Goal: Feedback & Contribution: Contribute content

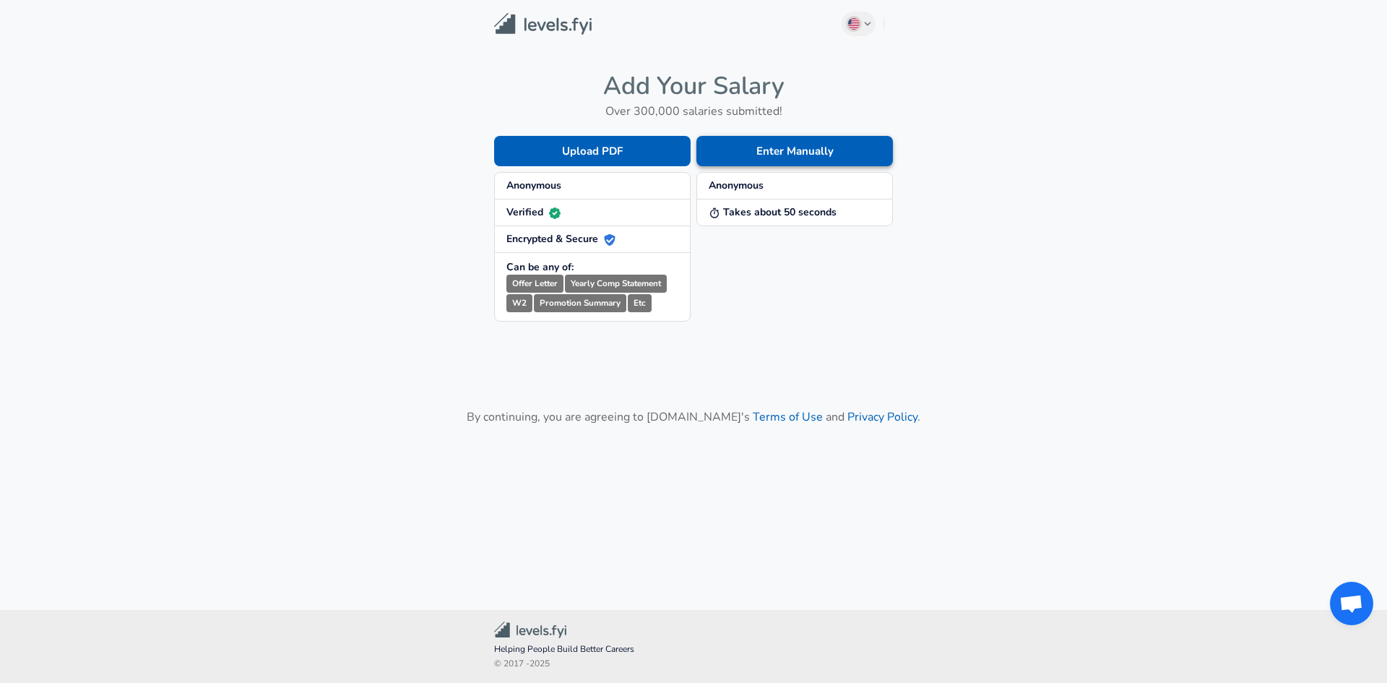
click at [775, 151] on button "Enter Manually" at bounding box center [794, 151] width 197 height 30
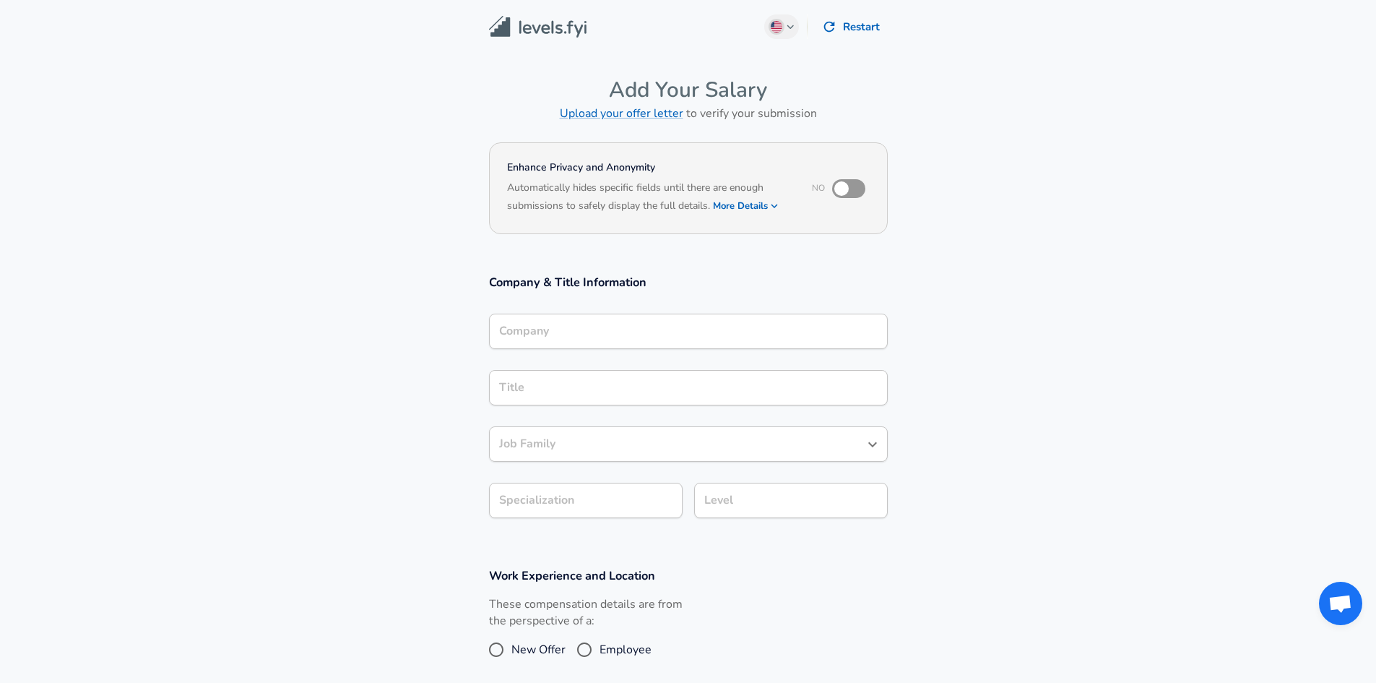
click at [616, 335] on input "Company" at bounding box center [689, 331] width 386 height 22
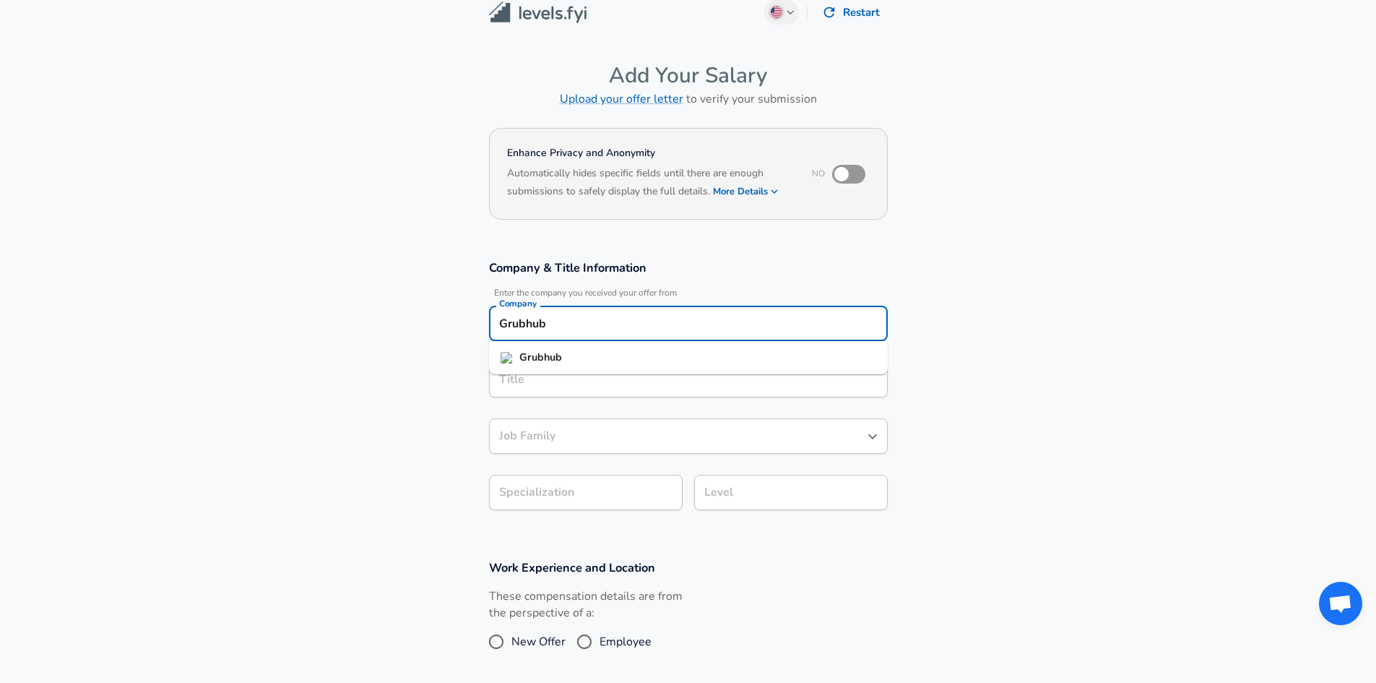
type input "Grubhub"
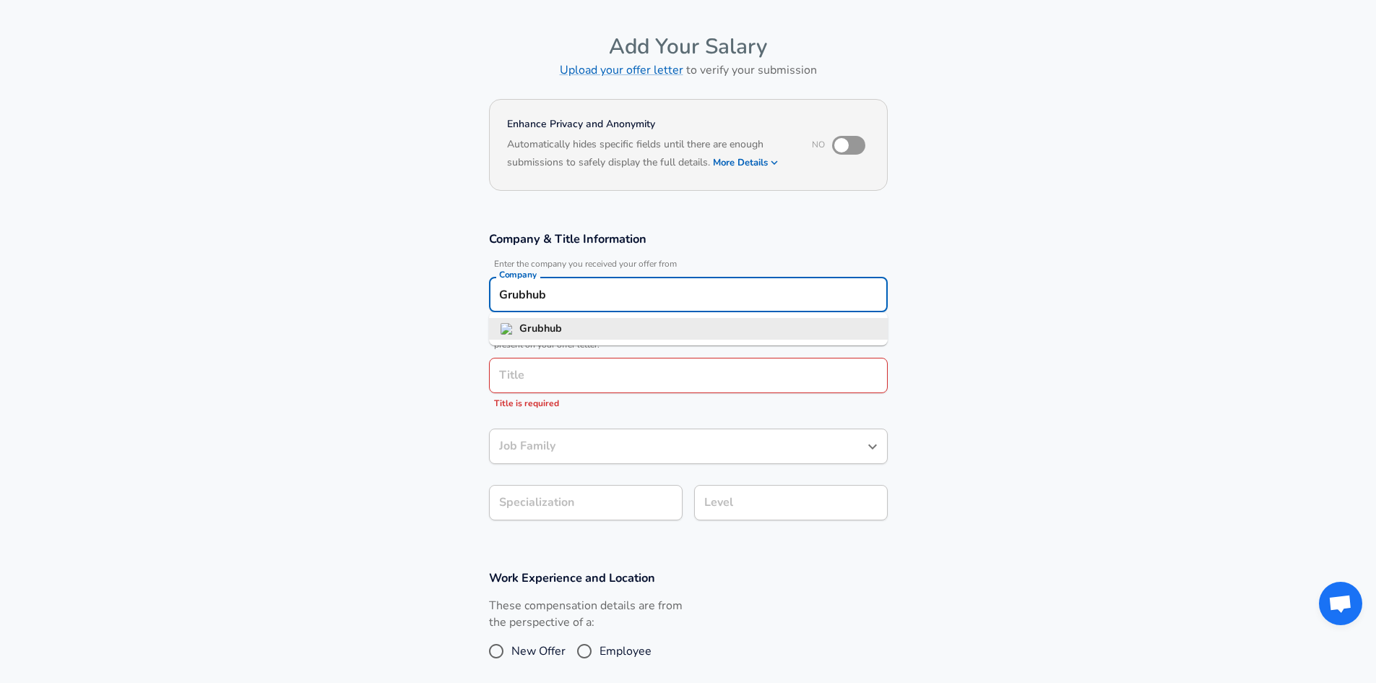
click at [615, 295] on input "Grubhub" at bounding box center [689, 294] width 386 height 22
click at [579, 329] on li "Grubhub" at bounding box center [688, 329] width 399 height 22
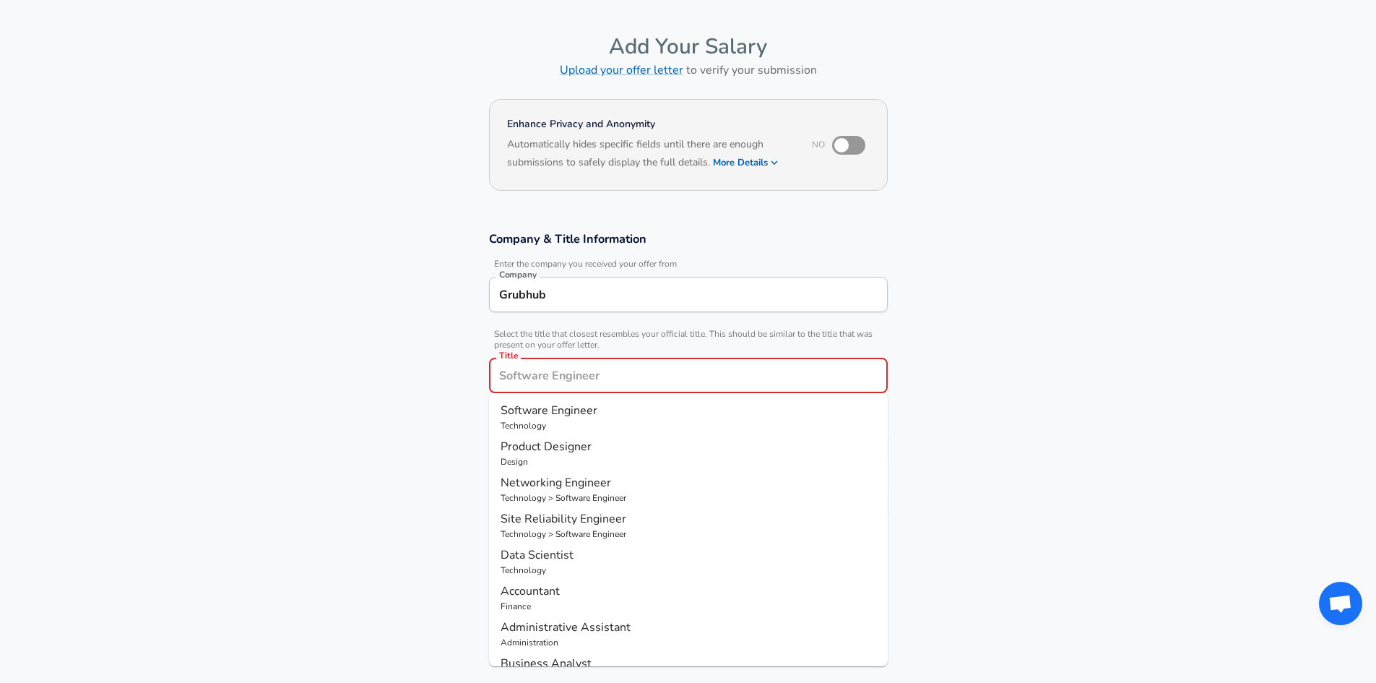
click at [560, 376] on input "Title" at bounding box center [689, 375] width 386 height 22
type input "P"
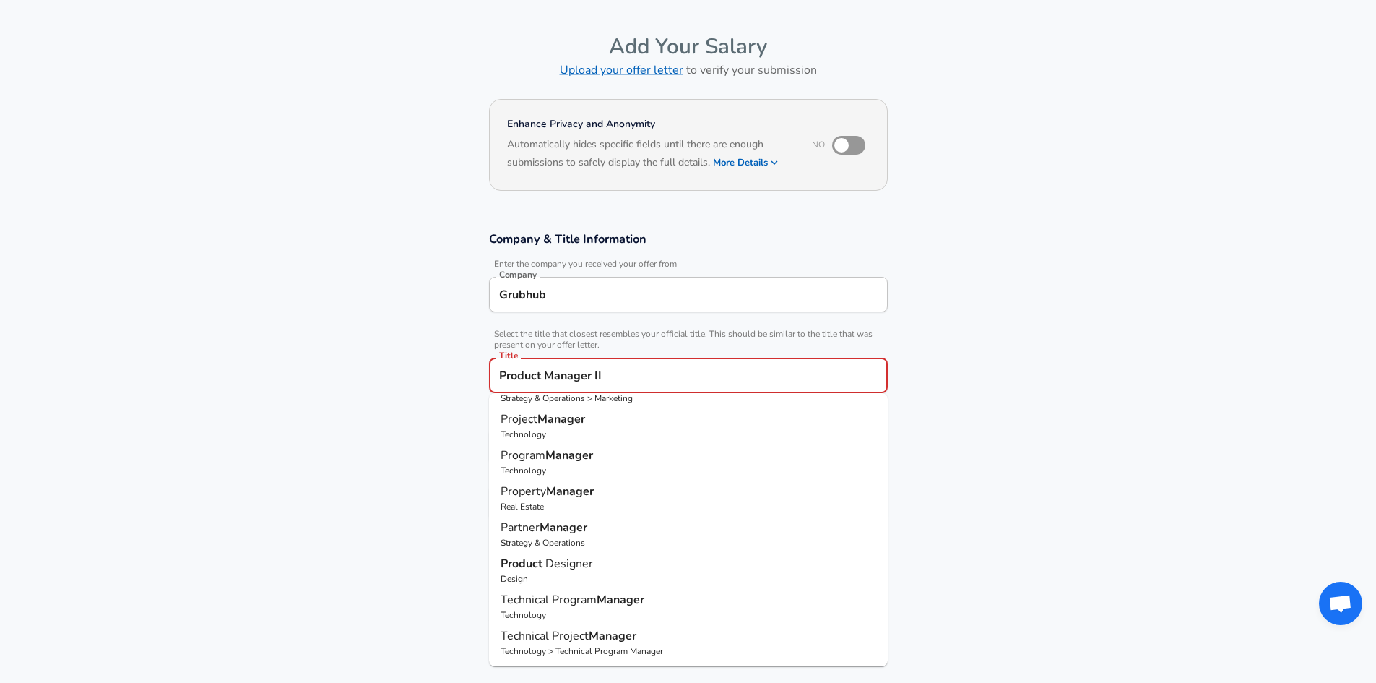
type input "Product Manager II"
click at [400, 452] on section "Company & Title Information Enter the company you received your offer from Comp…" at bounding box center [688, 383] width 1376 height 339
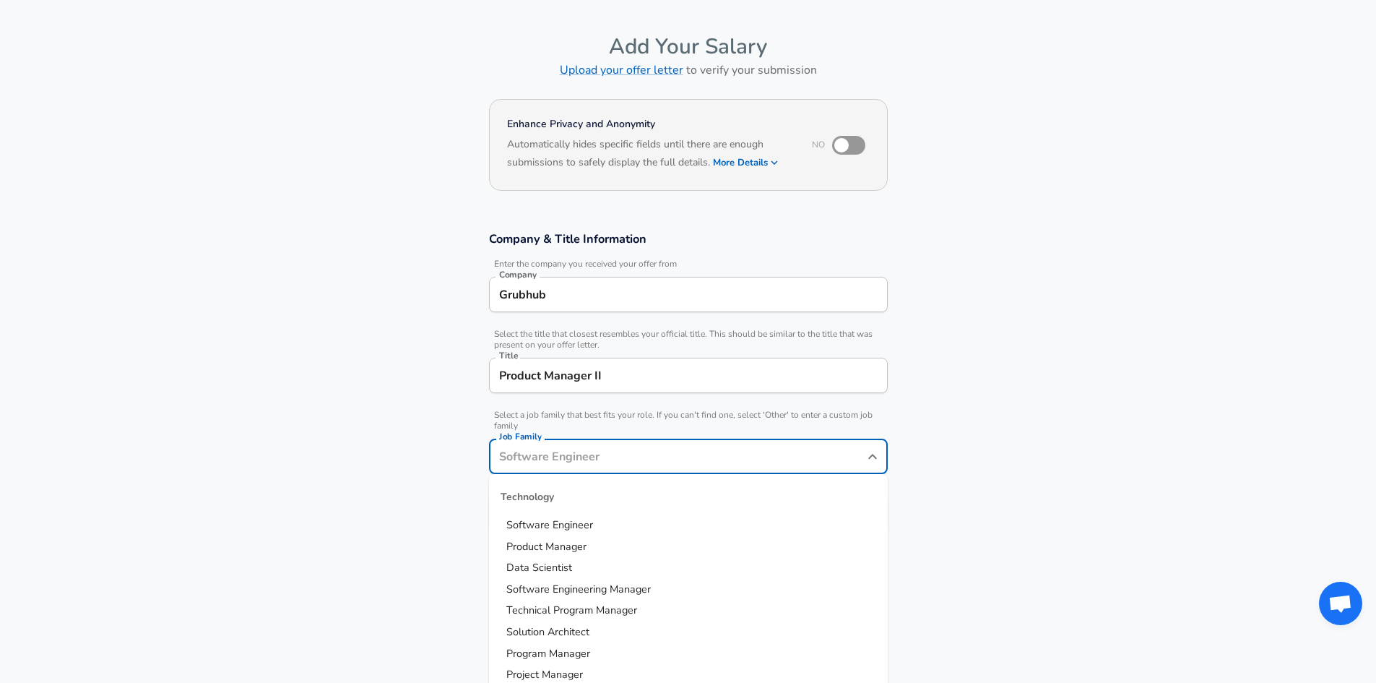
click at [539, 445] on input "Job Family" at bounding box center [678, 456] width 364 height 22
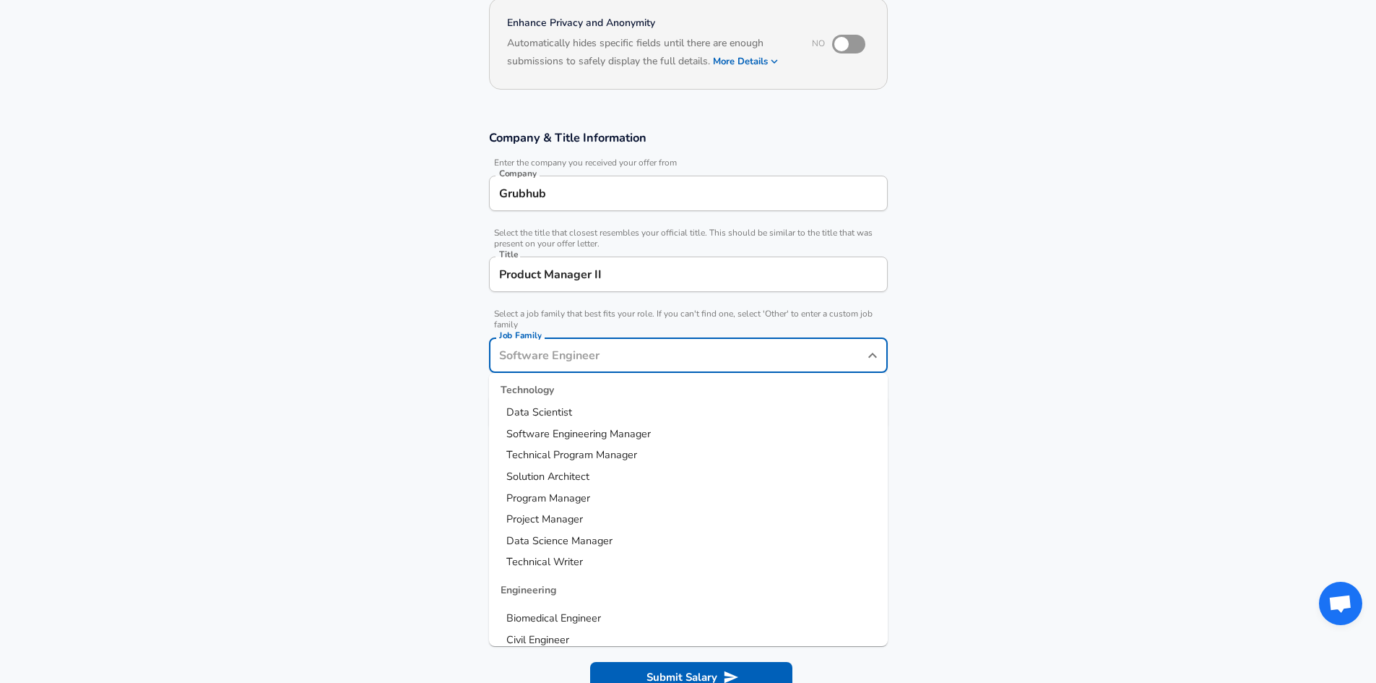
scroll to position [0, 0]
click at [604, 435] on li "Product Manager" at bounding box center [688, 446] width 399 height 22
type input "Product Manager"
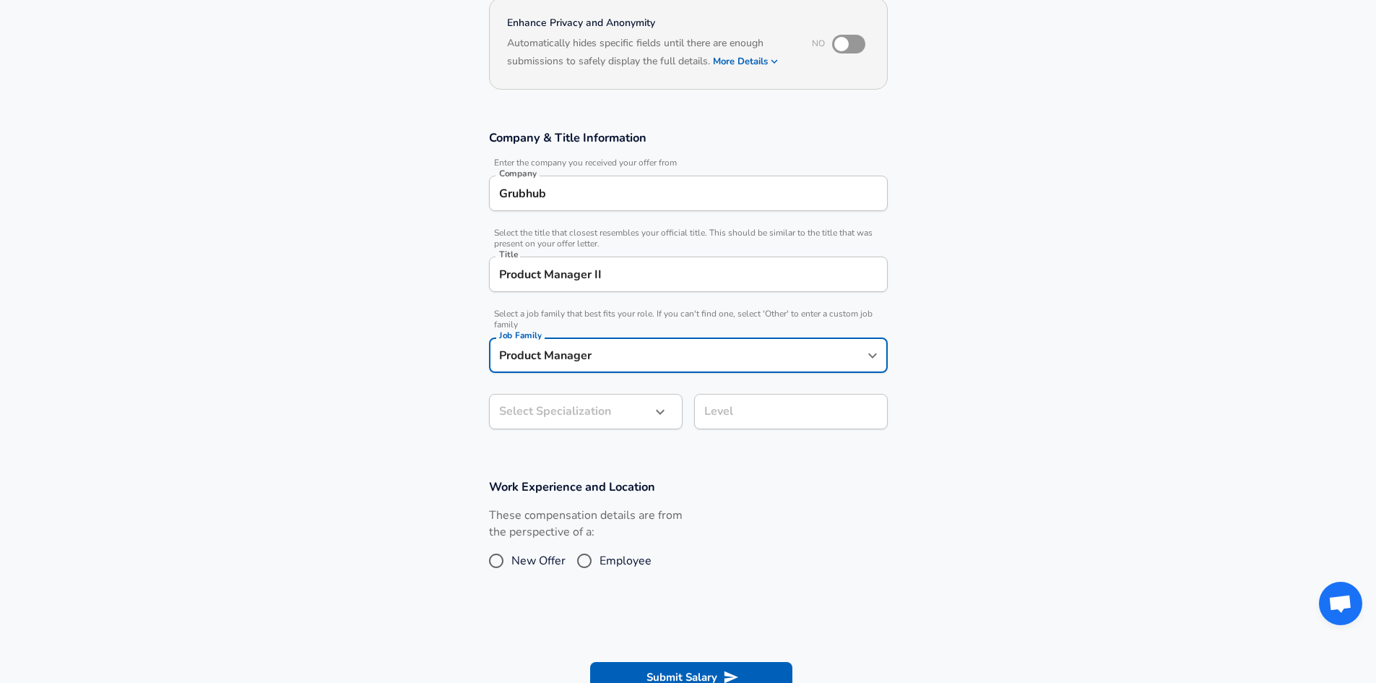
click at [444, 433] on section "Company & Title Information Enter the company you received your offer from Comp…" at bounding box center [688, 287] width 1376 height 349
click at [622, 421] on body "English ([GEOGRAPHIC_DATA]) Change Restart Add Your Salary Upload your offer le…" at bounding box center [688, 197] width 1376 height 683
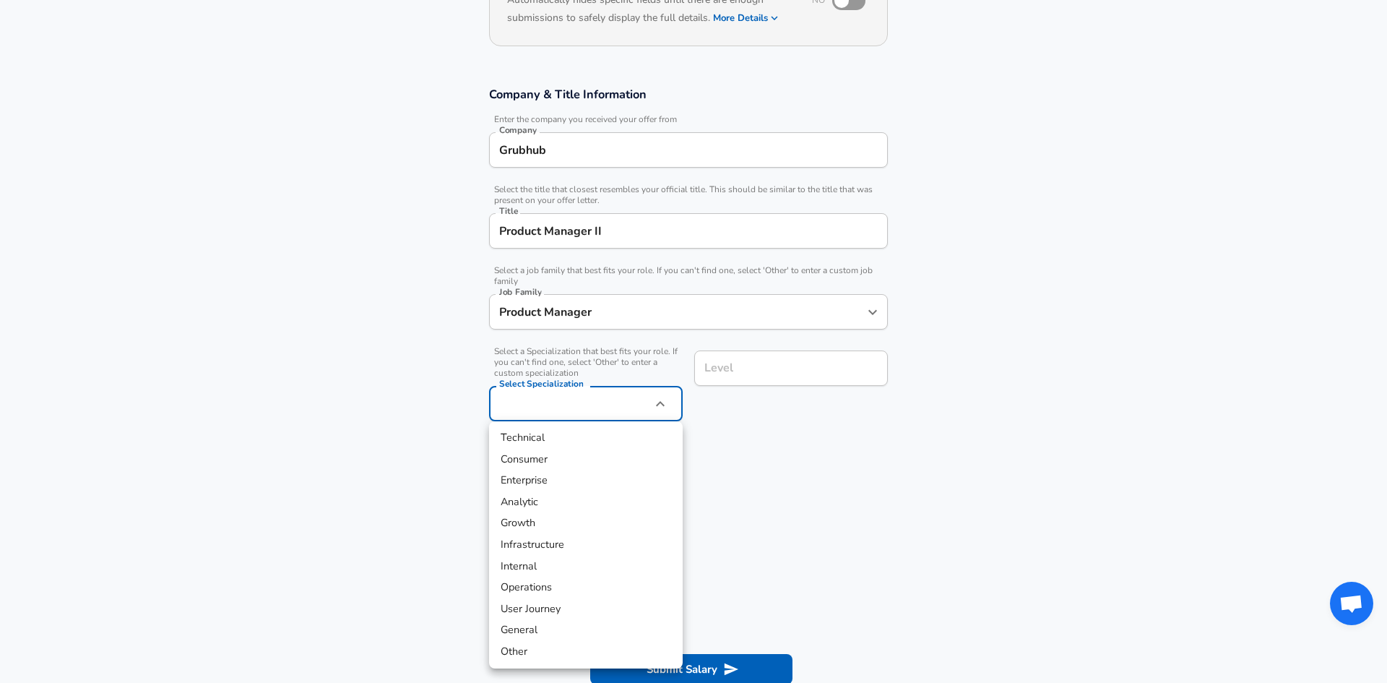
click at [730, 448] on div at bounding box center [693, 341] width 1387 height 683
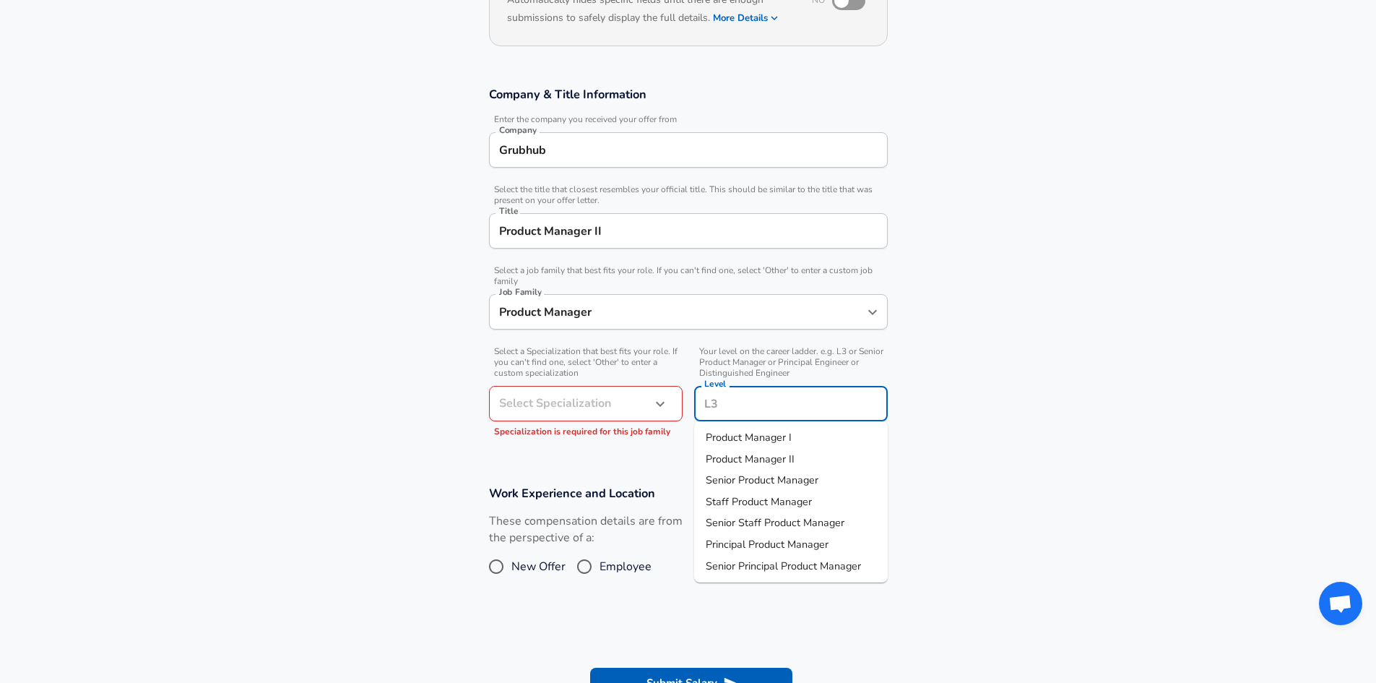
click at [728, 386] on div "Level Level" at bounding box center [791, 405] width 194 height 39
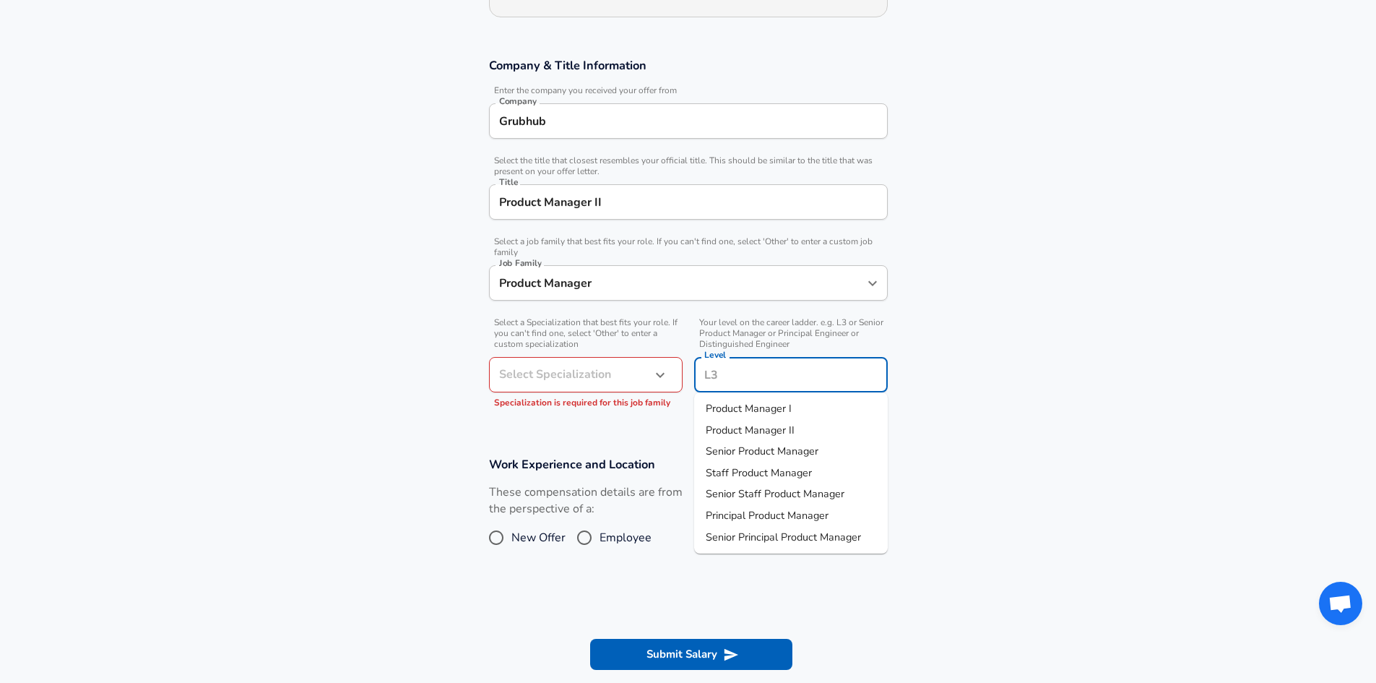
click at [771, 430] on span "Product Manager II" at bounding box center [750, 430] width 89 height 14
type input "Product Manager II"
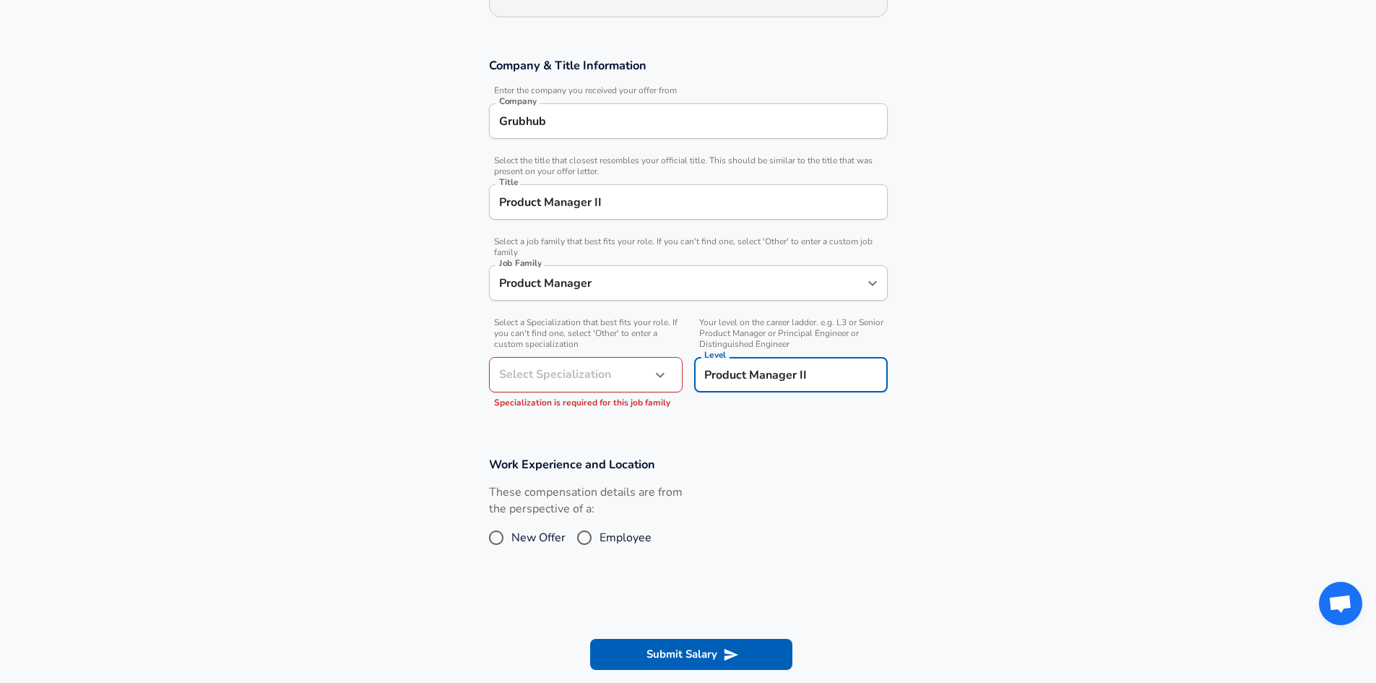
click at [771, 430] on section "Company & Title Information Enter the company you received your offer from Comp…" at bounding box center [688, 239] width 1376 height 399
click at [588, 534] on input "Employee" at bounding box center [584, 537] width 30 height 23
radio input "true"
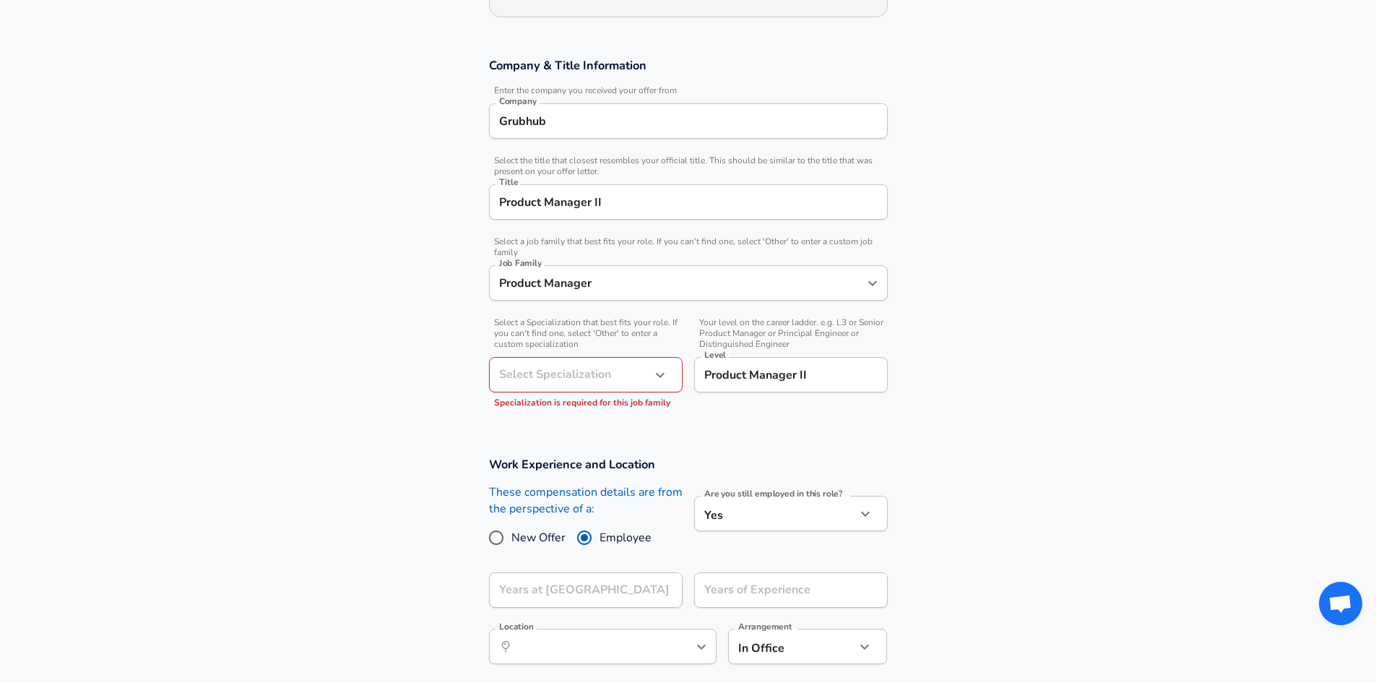
scroll to position [289, 0]
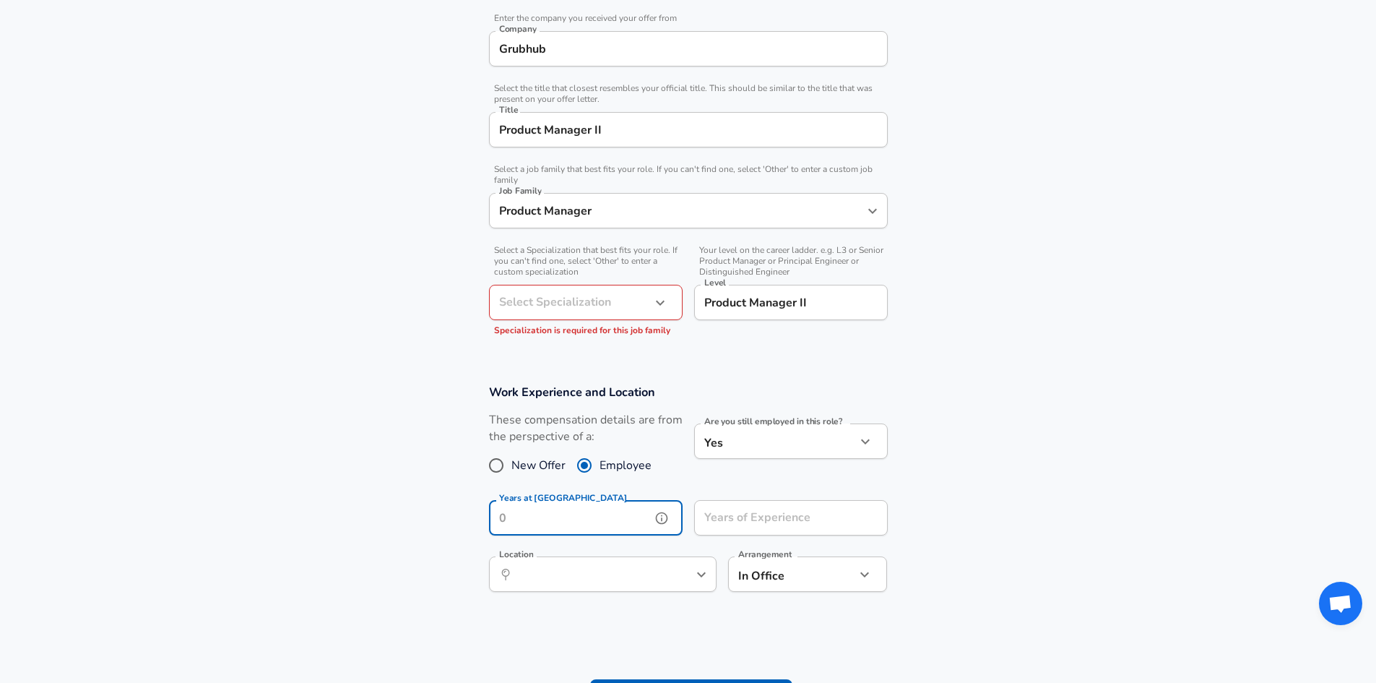
click at [599, 529] on input "Years at [GEOGRAPHIC_DATA]" at bounding box center [570, 517] width 162 height 35
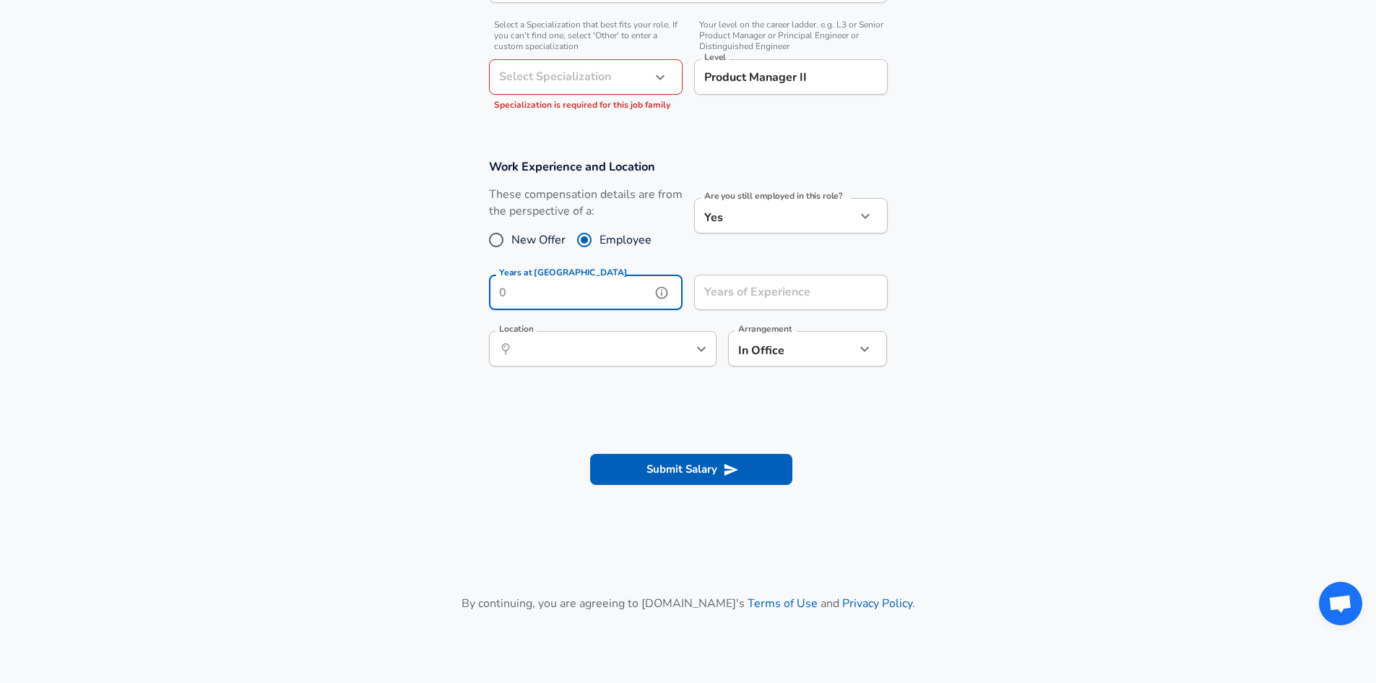
scroll to position [578, 0]
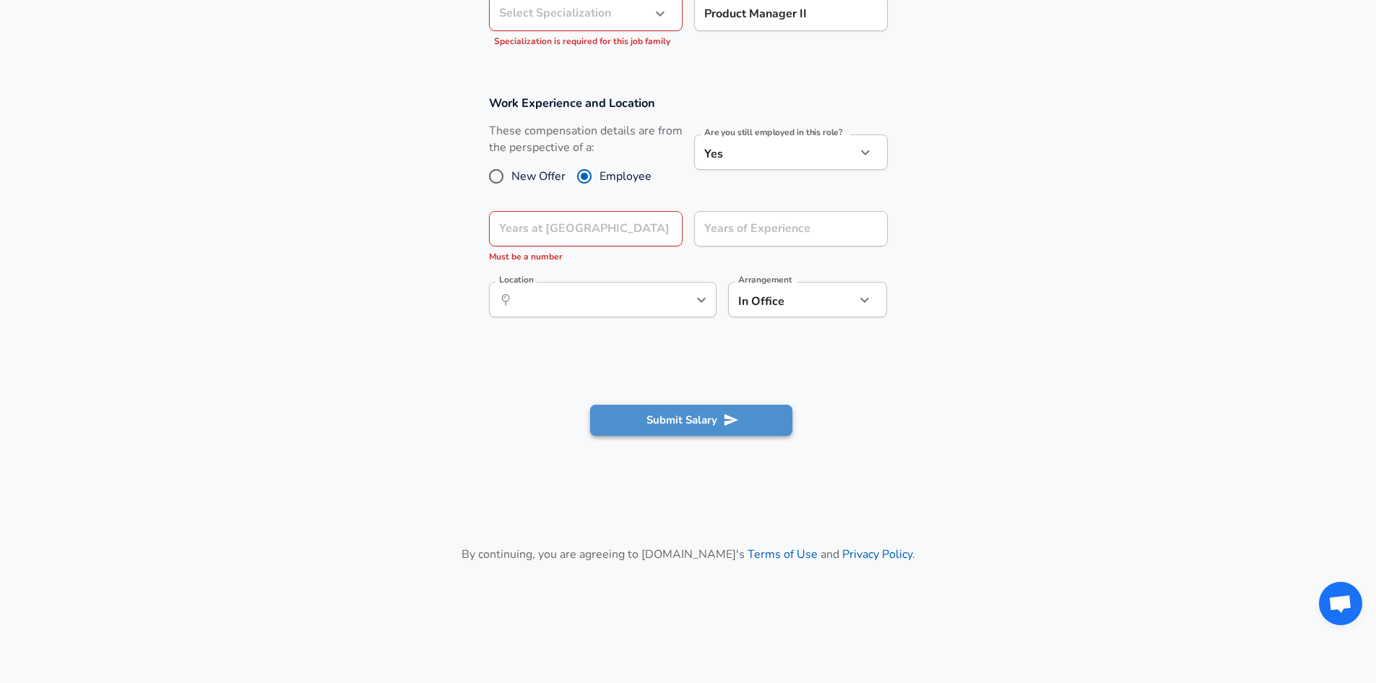
click at [713, 407] on button "Submit Salary" at bounding box center [691, 420] width 202 height 30
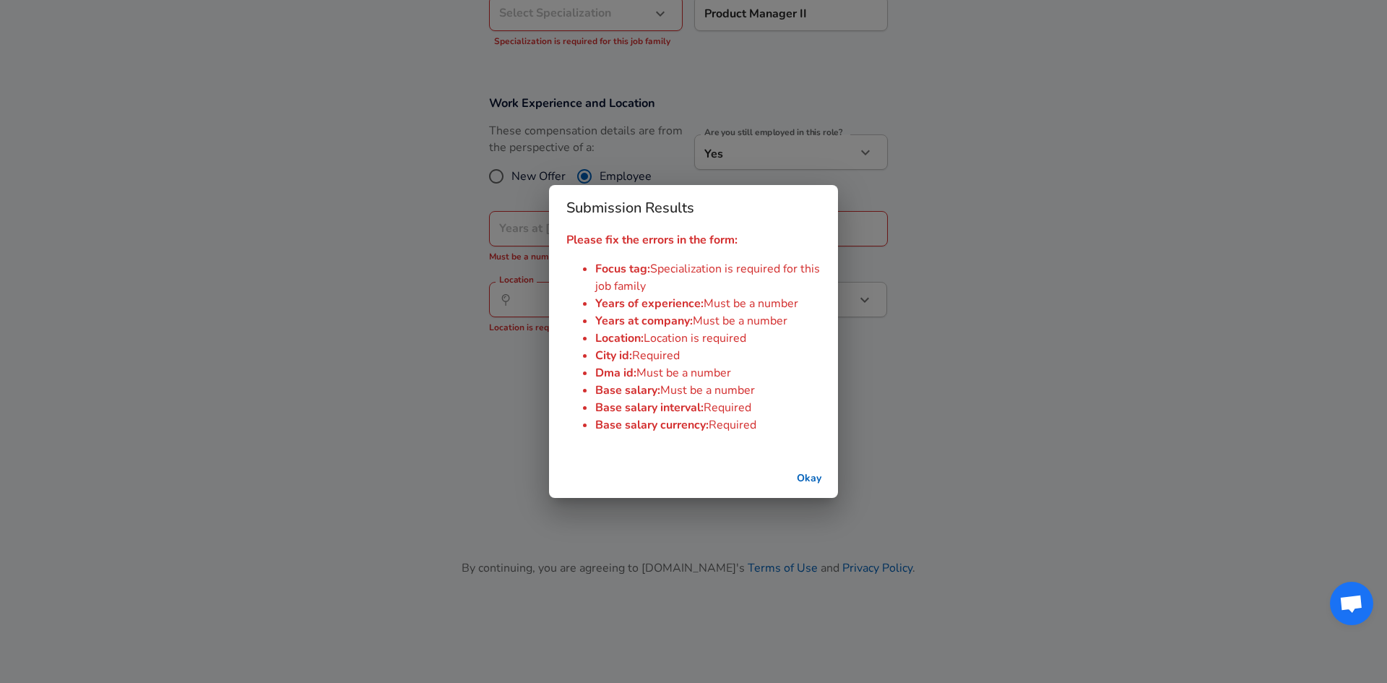
click at [1074, 410] on div "Submission Results Please fix the errors in the form: Focus tag : Specializatio…" at bounding box center [693, 341] width 1387 height 683
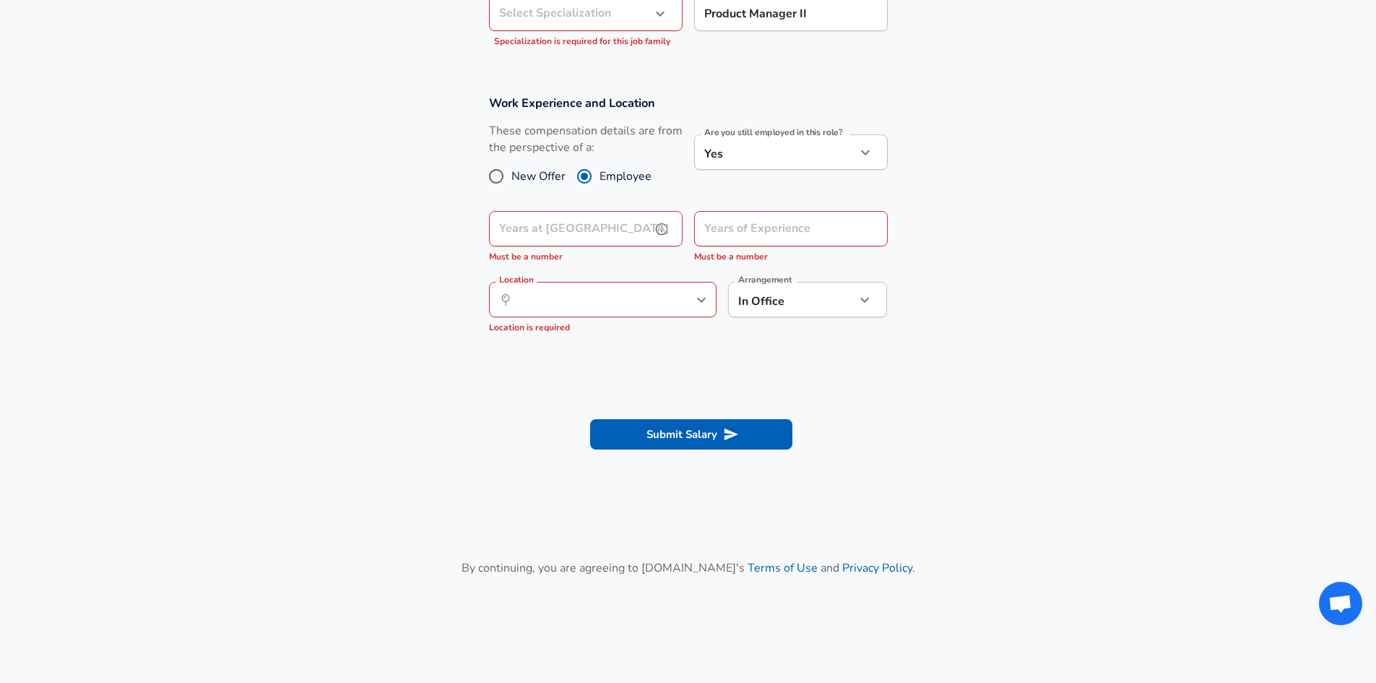
click at [616, 231] on input "Years at [GEOGRAPHIC_DATA]" at bounding box center [570, 228] width 162 height 35
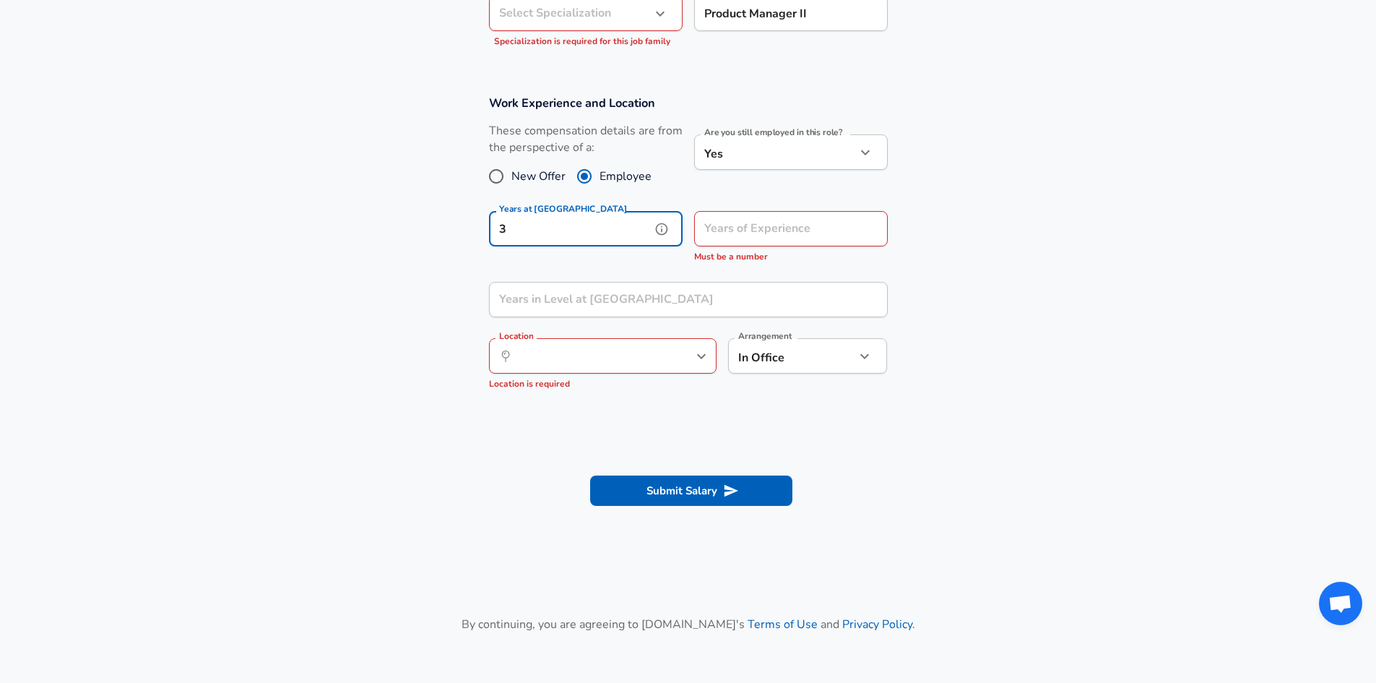
type input "3"
click at [755, 227] on input "Years of Experience" at bounding box center [775, 228] width 162 height 35
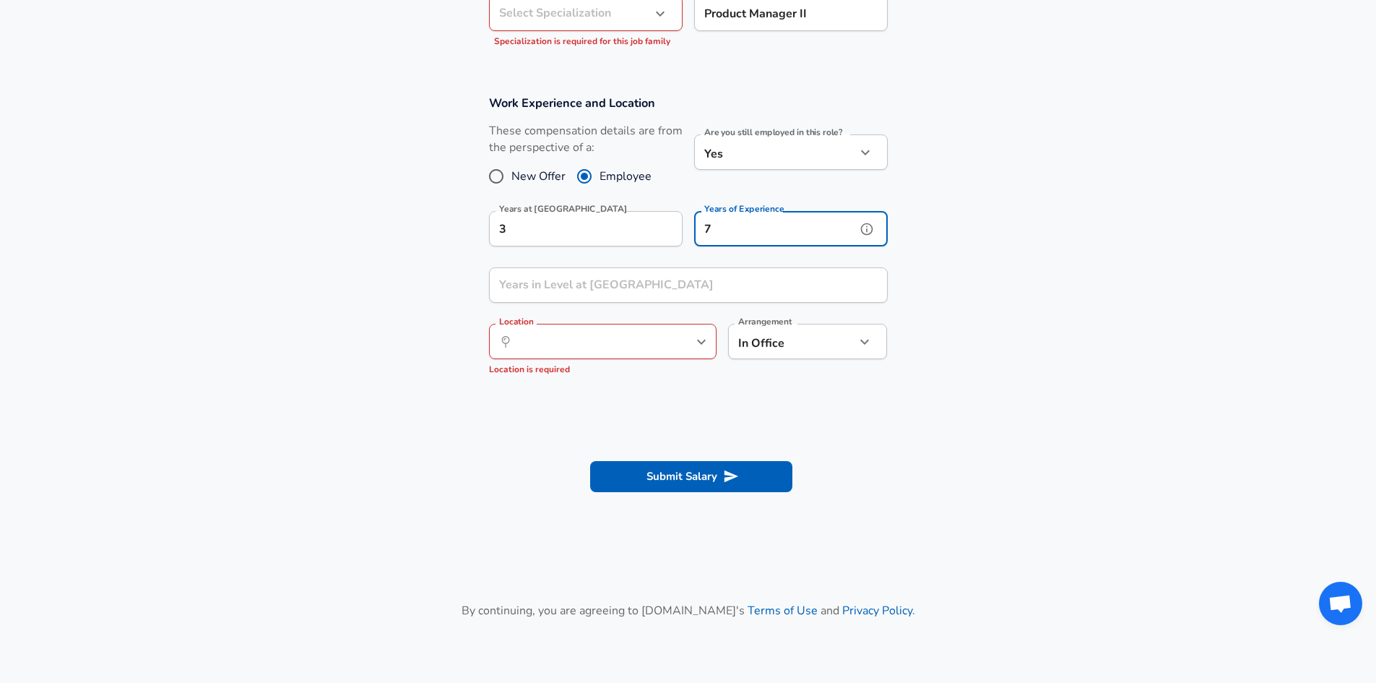
type input "7"
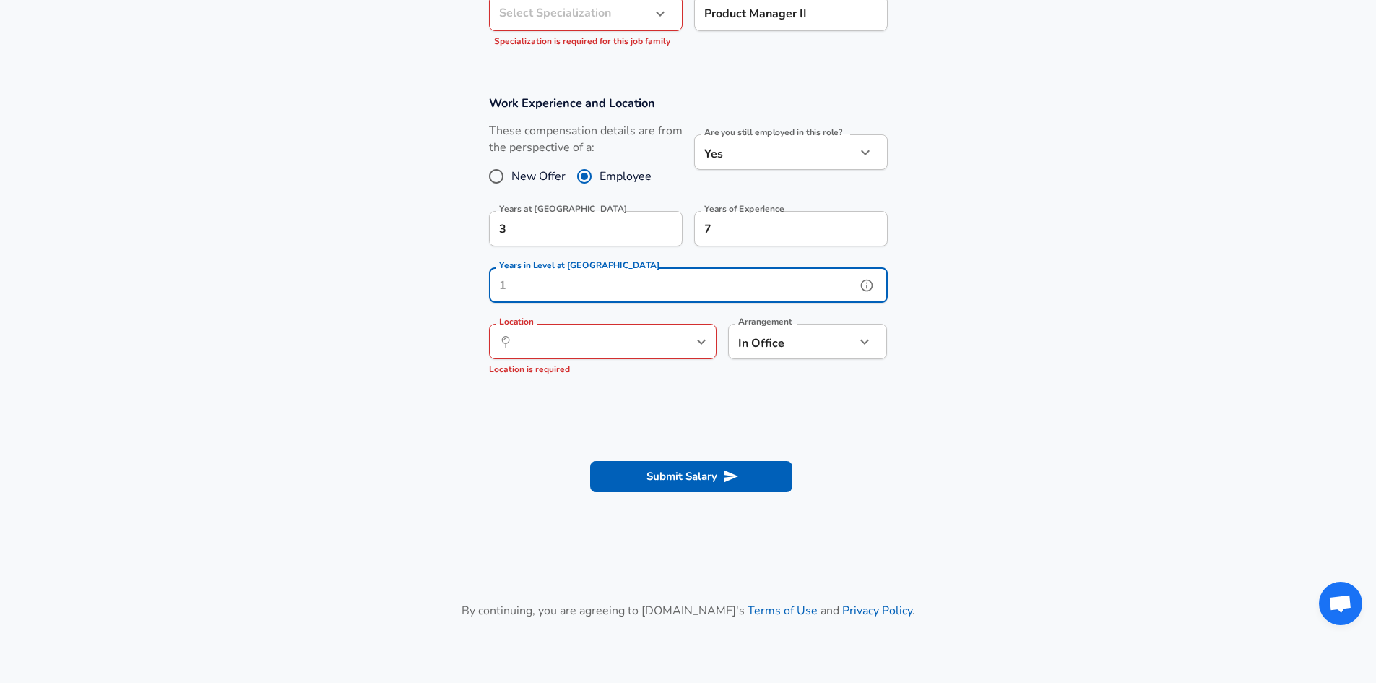
click at [612, 290] on input "Years in Level at [GEOGRAPHIC_DATA]" at bounding box center [672, 284] width 367 height 35
click at [608, 349] on input "Location" at bounding box center [587, 341] width 148 height 22
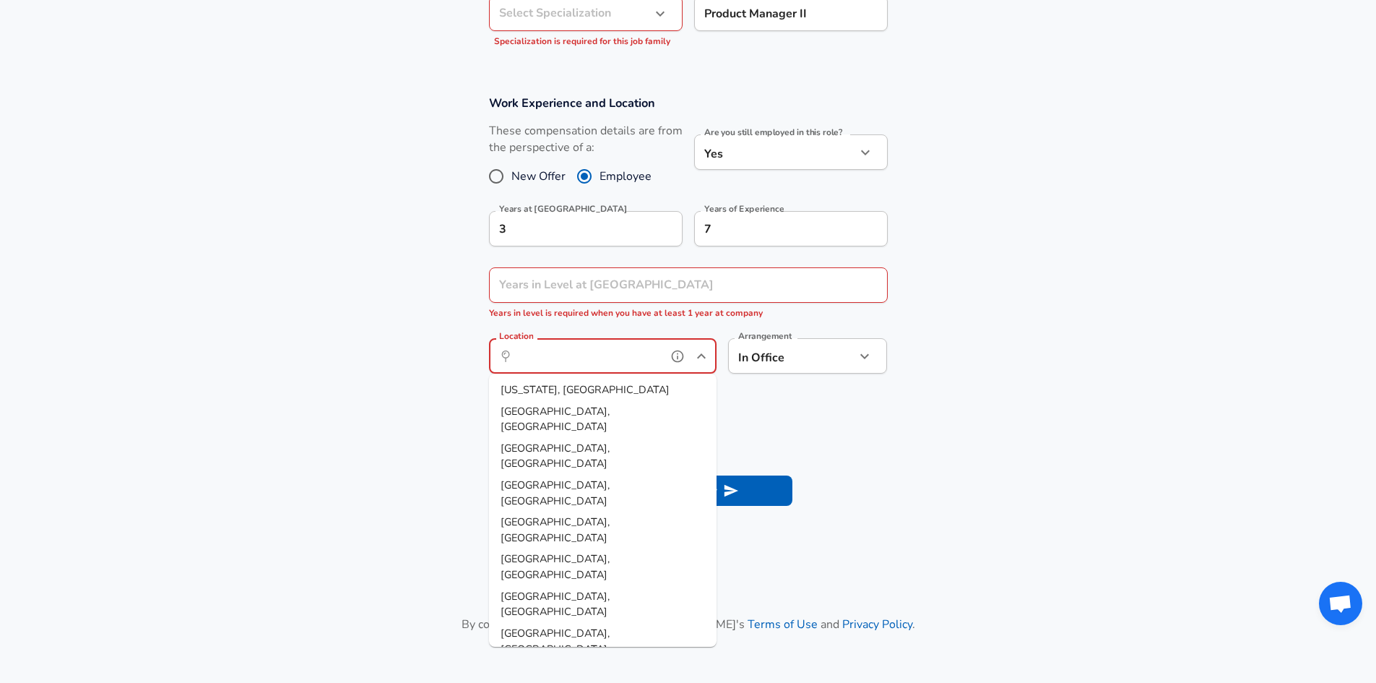
click at [577, 438] on li "[GEOGRAPHIC_DATA], [GEOGRAPHIC_DATA]" at bounding box center [603, 456] width 228 height 37
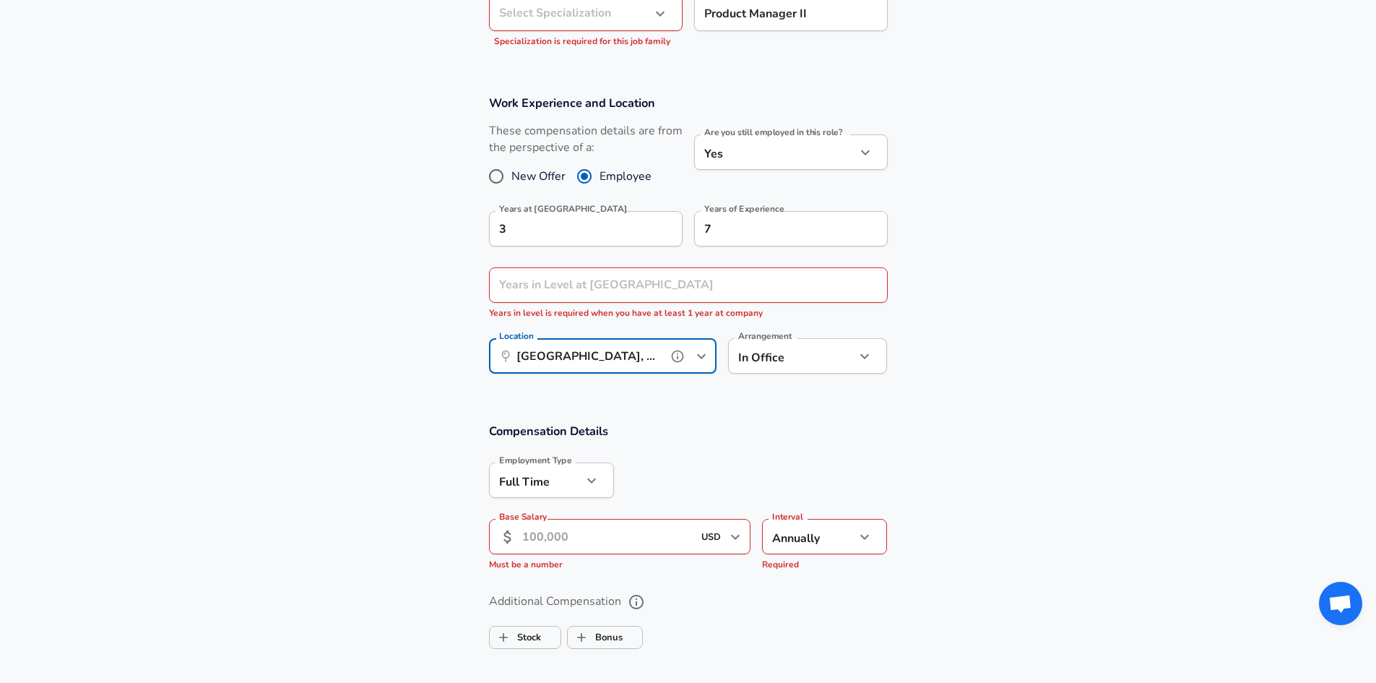
type input "[GEOGRAPHIC_DATA], [GEOGRAPHIC_DATA]"
click at [643, 543] on input "Base Salary" at bounding box center [607, 536] width 171 height 35
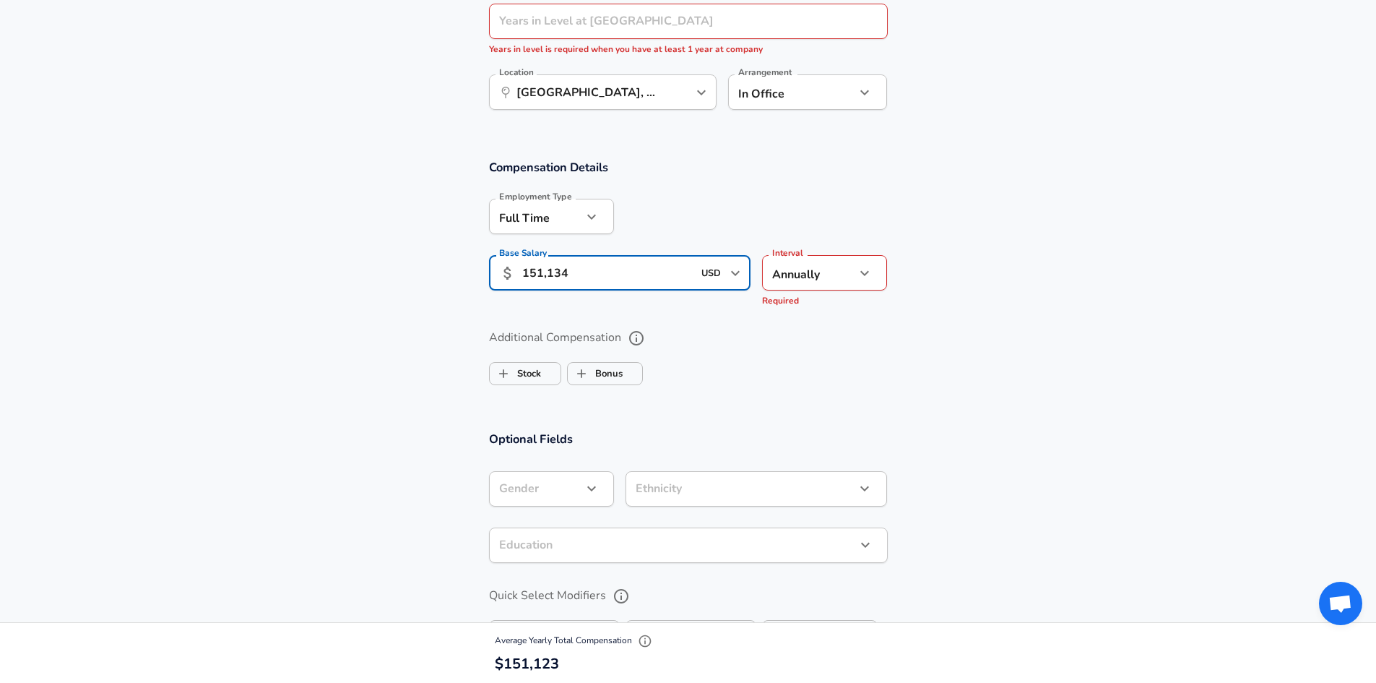
scroll to position [867, 0]
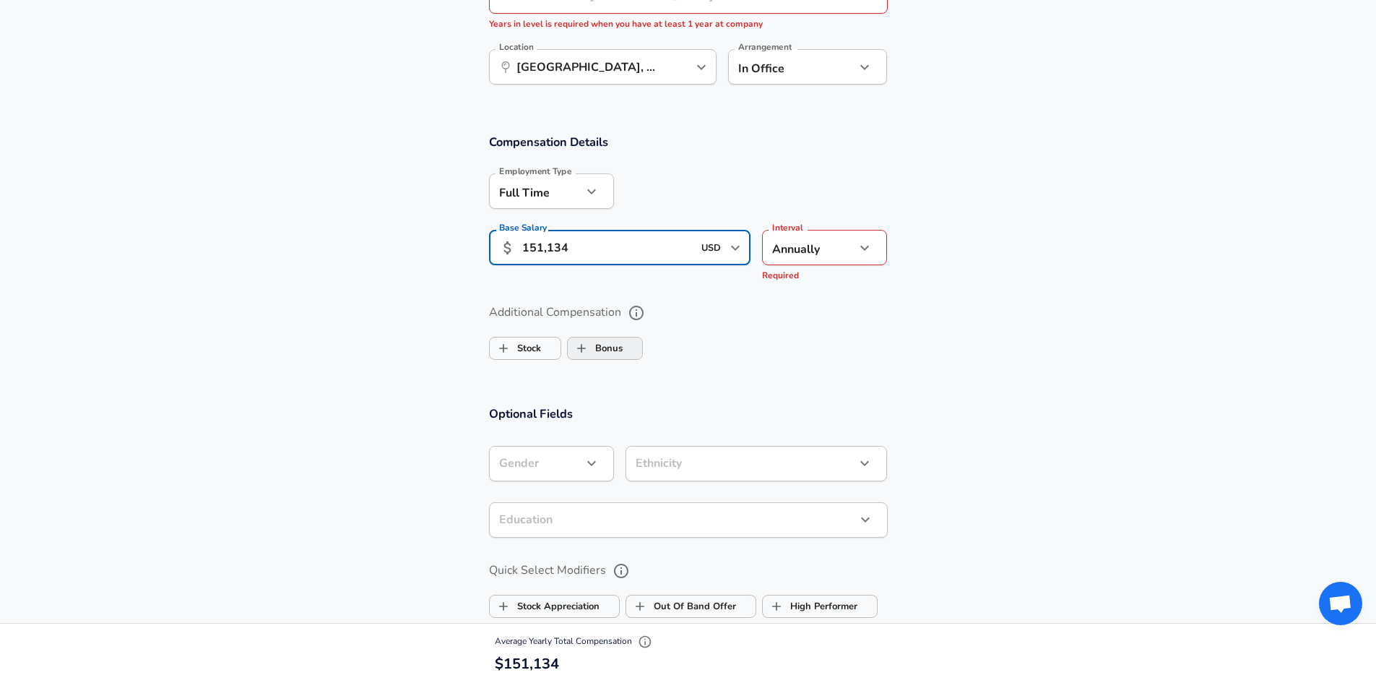
type input "151,134"
click at [608, 350] on label "Bonus" at bounding box center [595, 348] width 55 height 27
checkbox input "true"
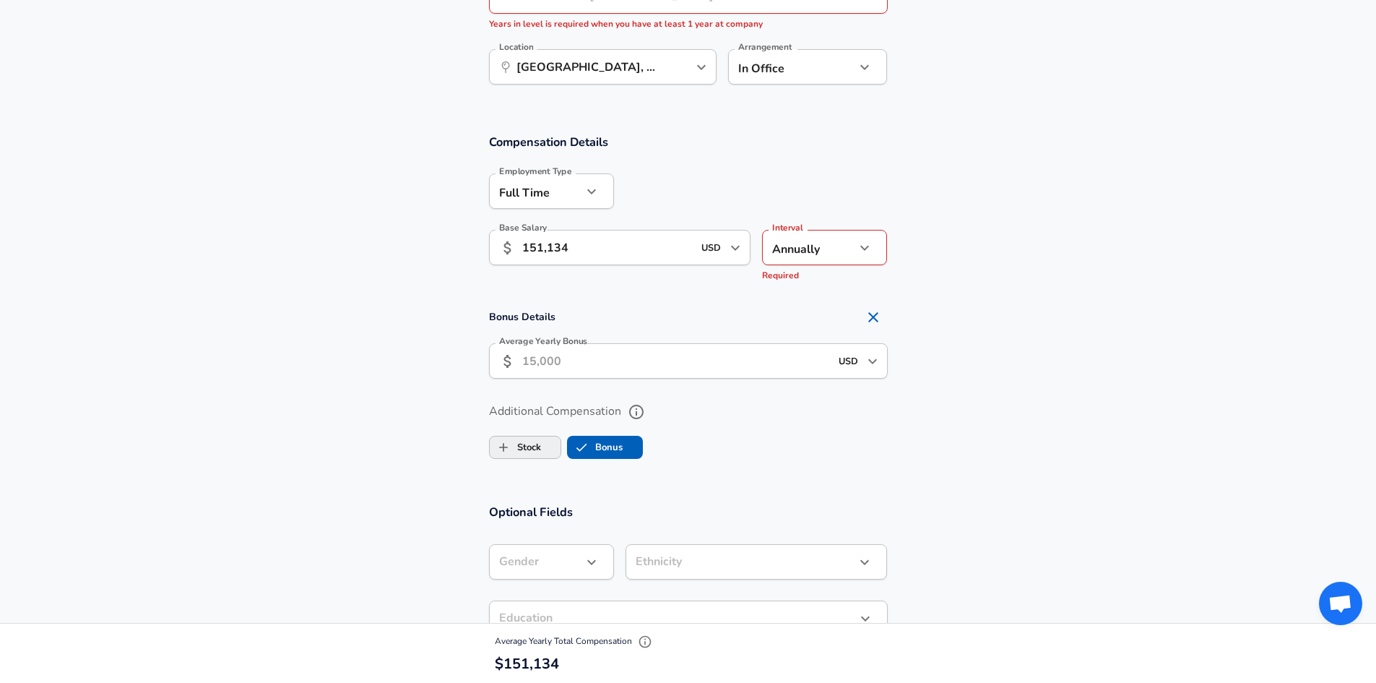
click at [540, 443] on label "Stock" at bounding box center [515, 446] width 51 height 27
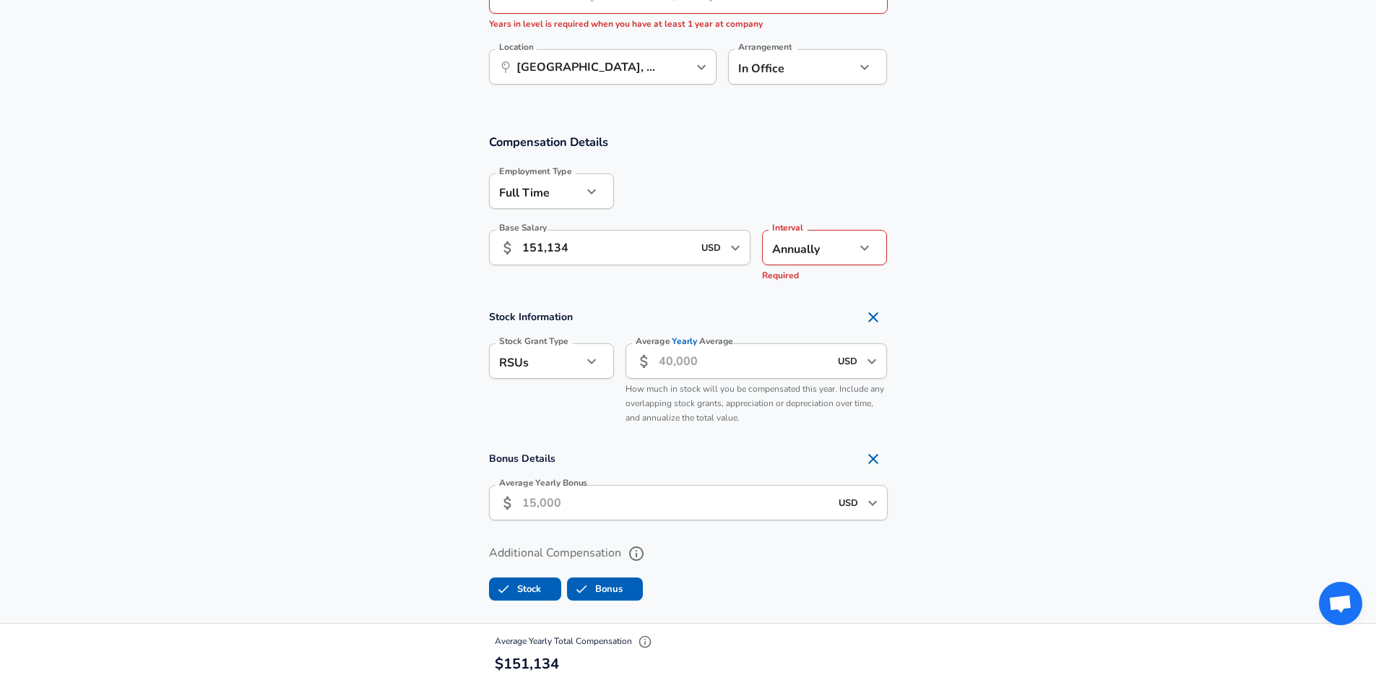
click at [681, 367] on input "Average Yearly Average" at bounding box center [744, 360] width 171 height 35
click at [588, 363] on icon "button" at bounding box center [591, 361] width 17 height 17
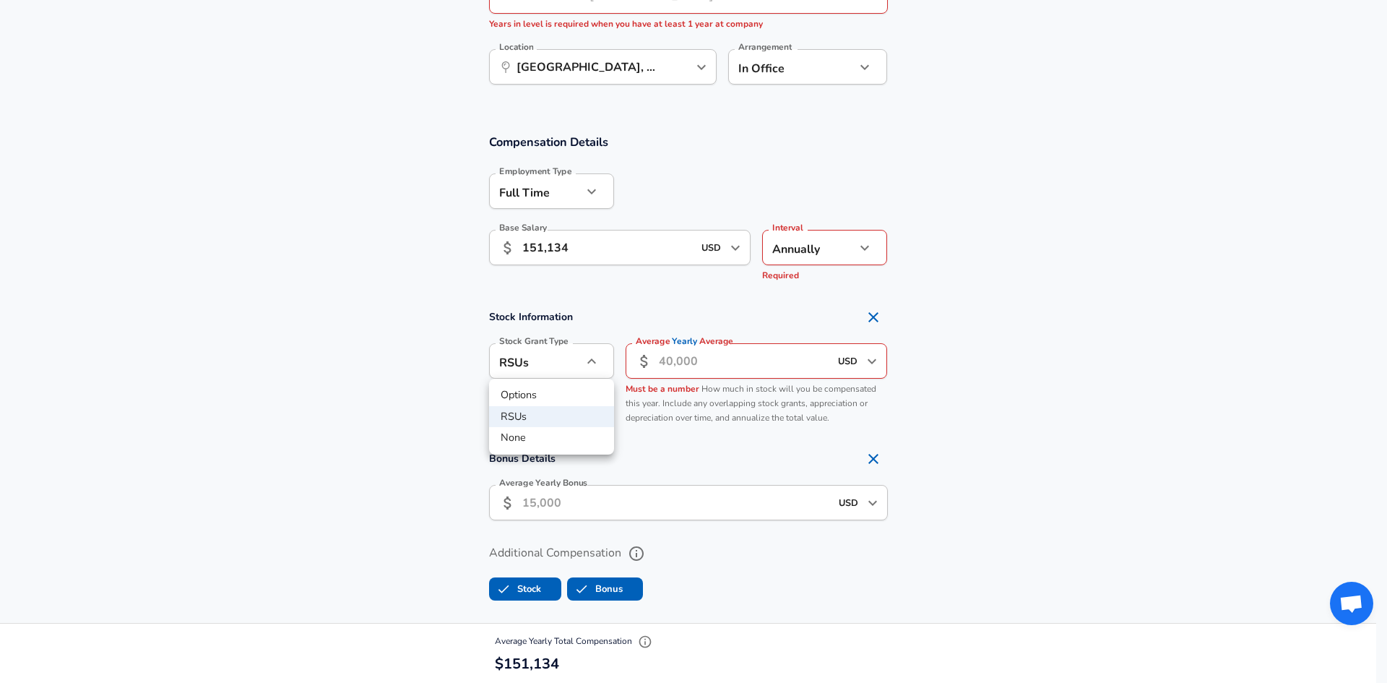
click at [671, 363] on div at bounding box center [693, 341] width 1387 height 683
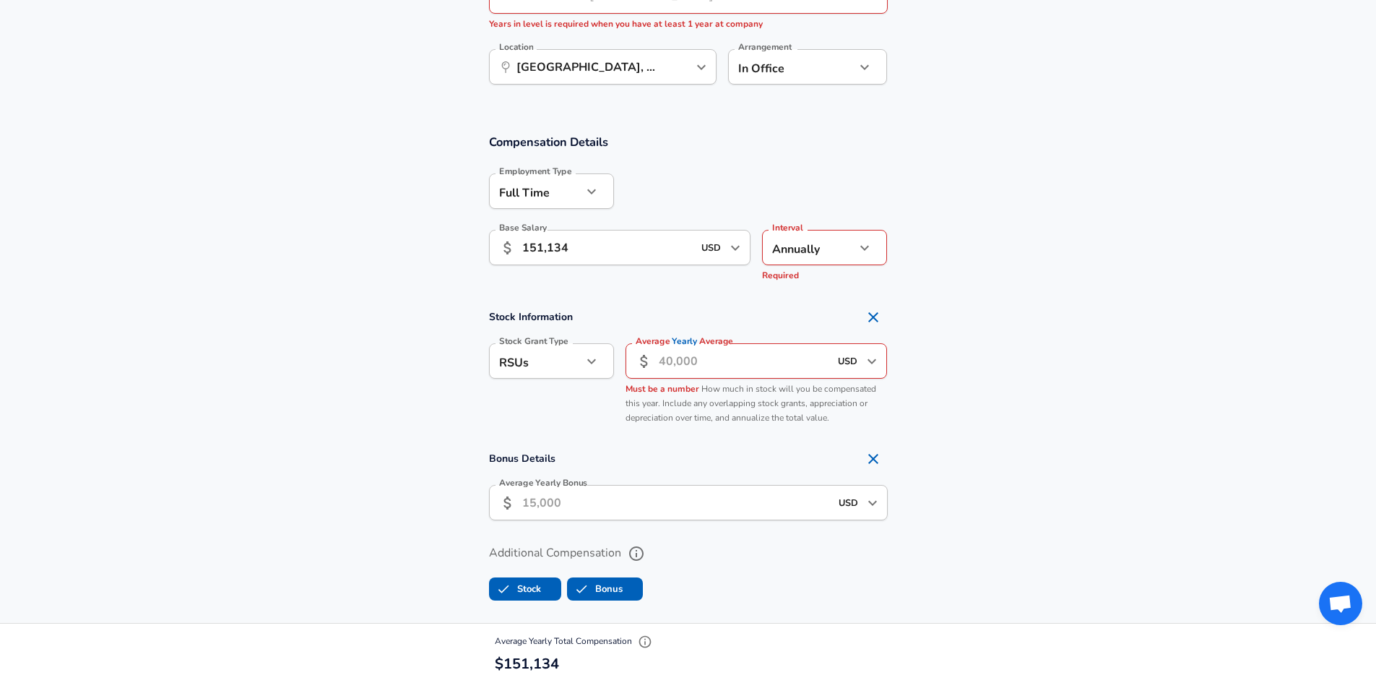
click at [702, 363] on input "Average Yearly Average" at bounding box center [744, 360] width 171 height 35
click at [874, 315] on icon "Remove Section" at bounding box center [873, 317] width 17 height 17
checkbox input "false"
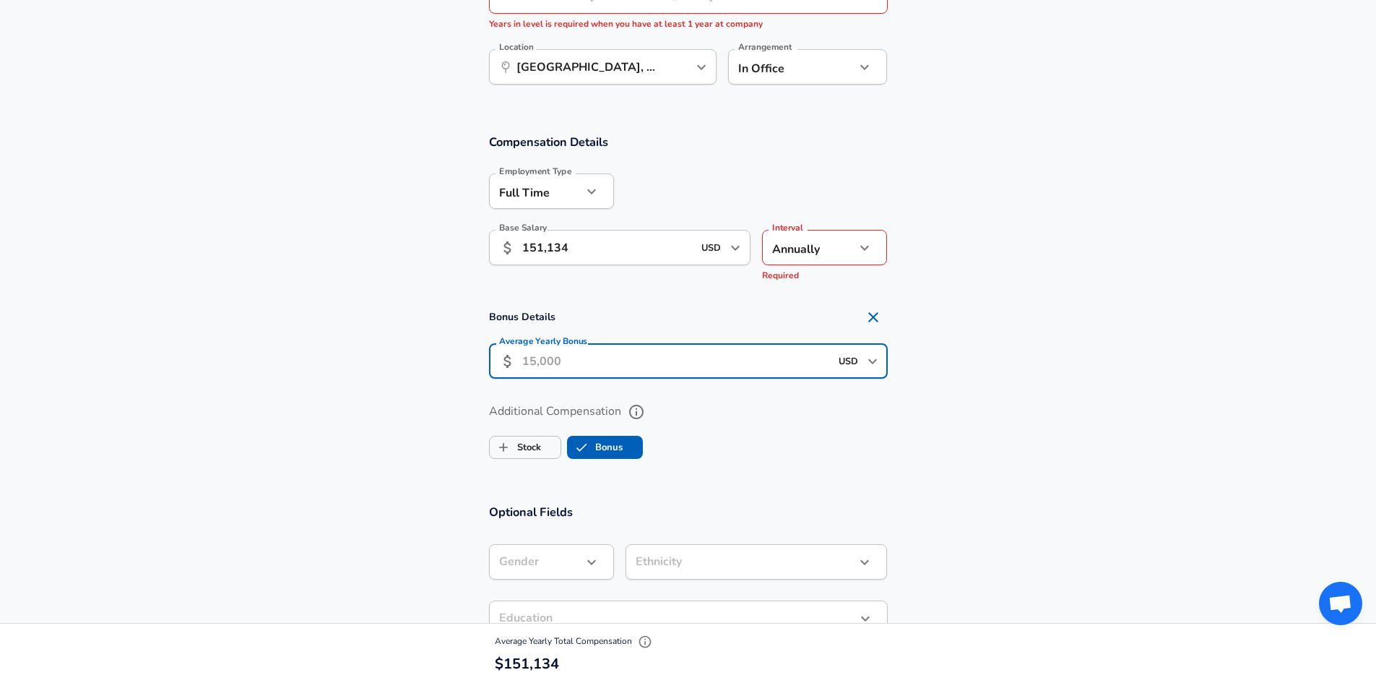
click at [777, 370] on input "Average Yearly Bonus" at bounding box center [676, 360] width 308 height 35
type input "7,000"
click at [836, 437] on ul "Stock Bonus" at bounding box center [688, 444] width 399 height 29
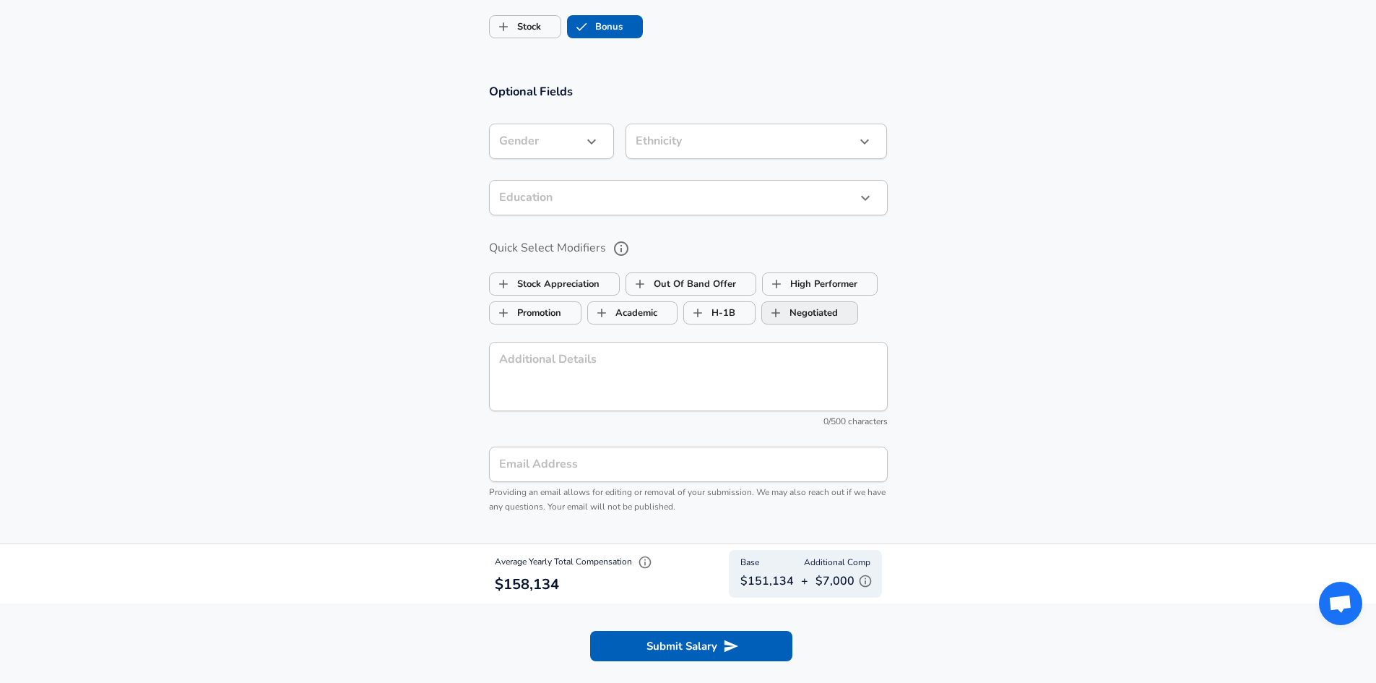
scroll to position [1300, 0]
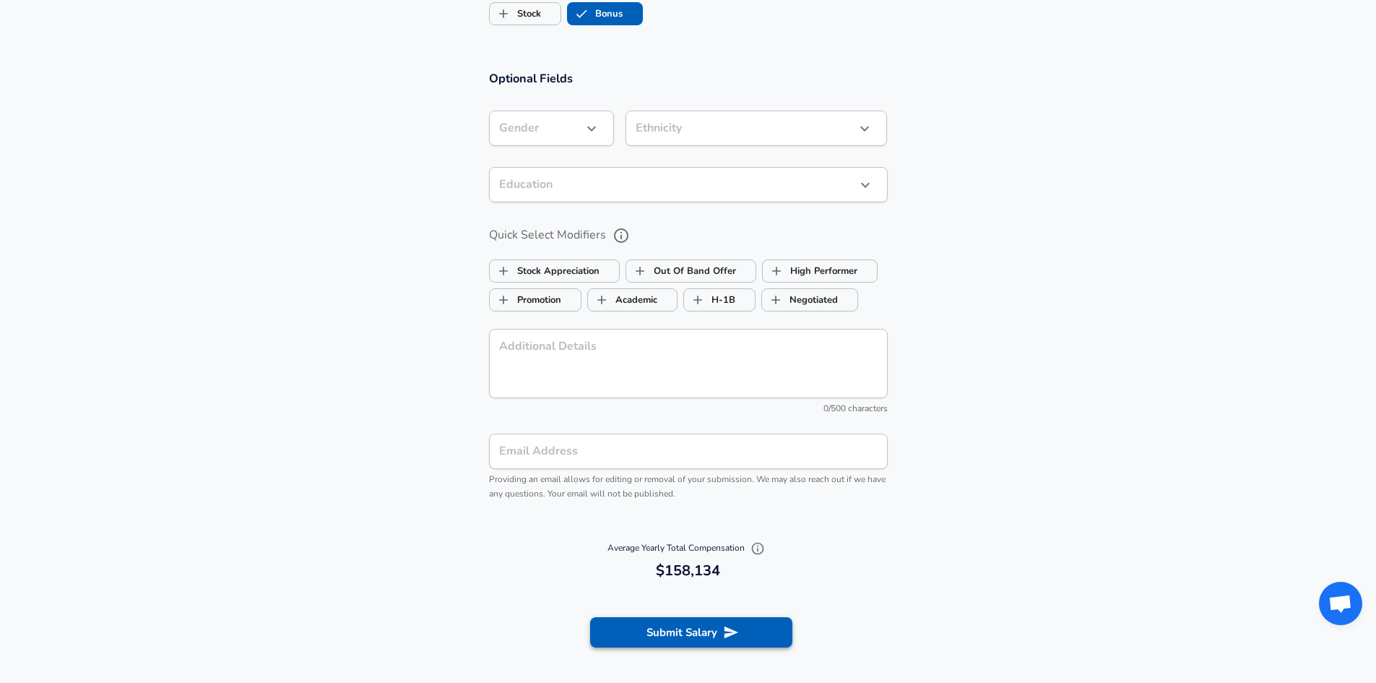
click at [754, 628] on button "Submit Salary" at bounding box center [691, 632] width 202 height 30
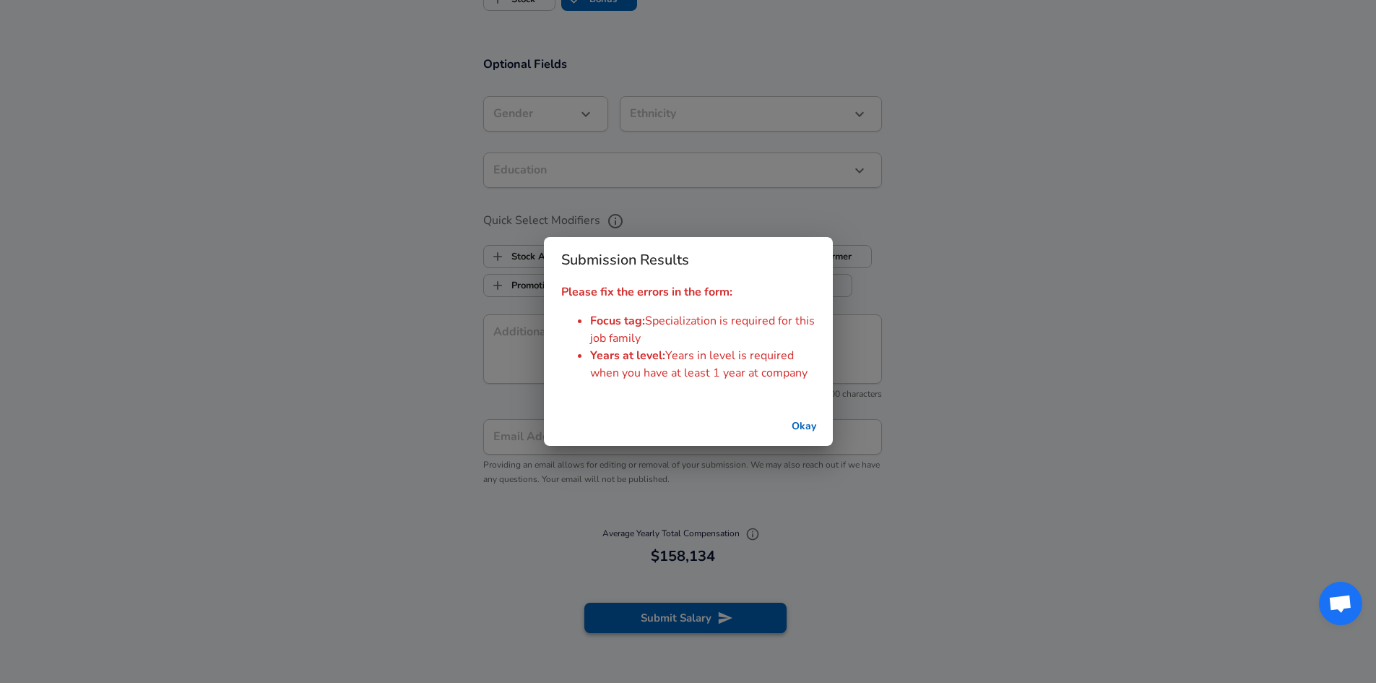
scroll to position [1286, 0]
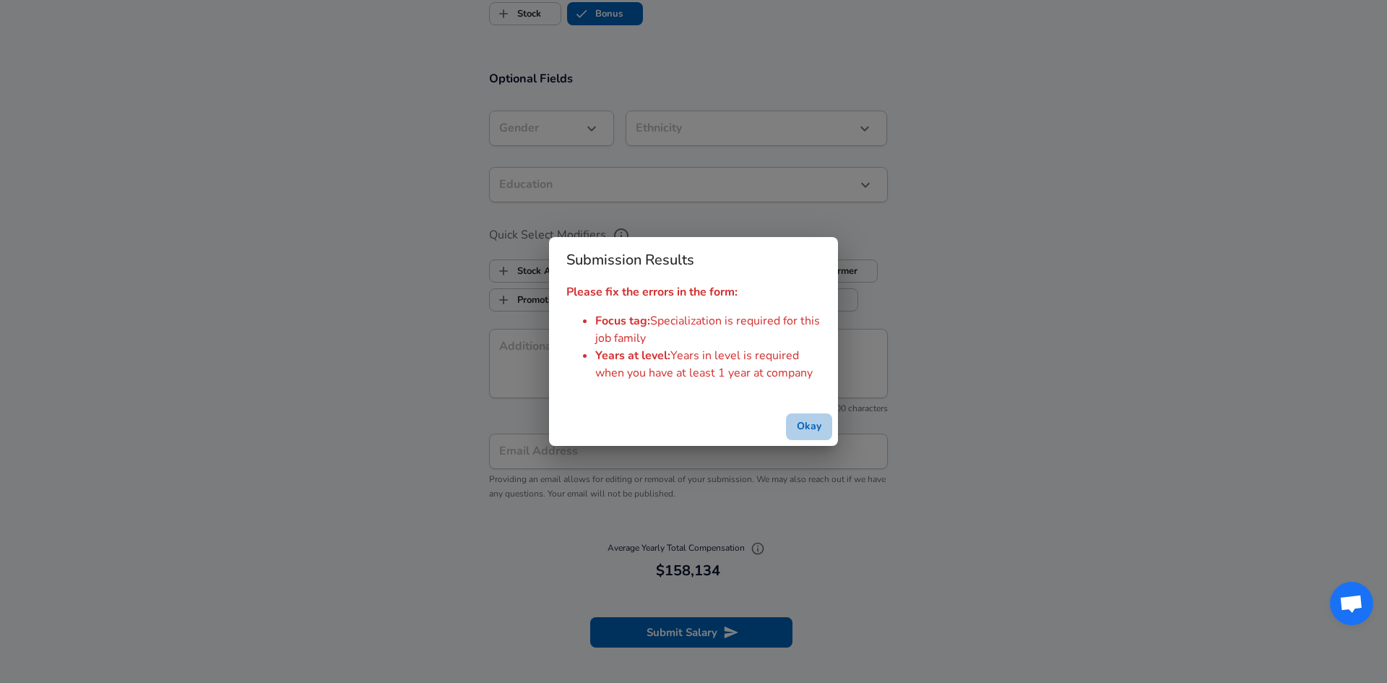
click at [809, 424] on button "Okay" at bounding box center [809, 426] width 46 height 27
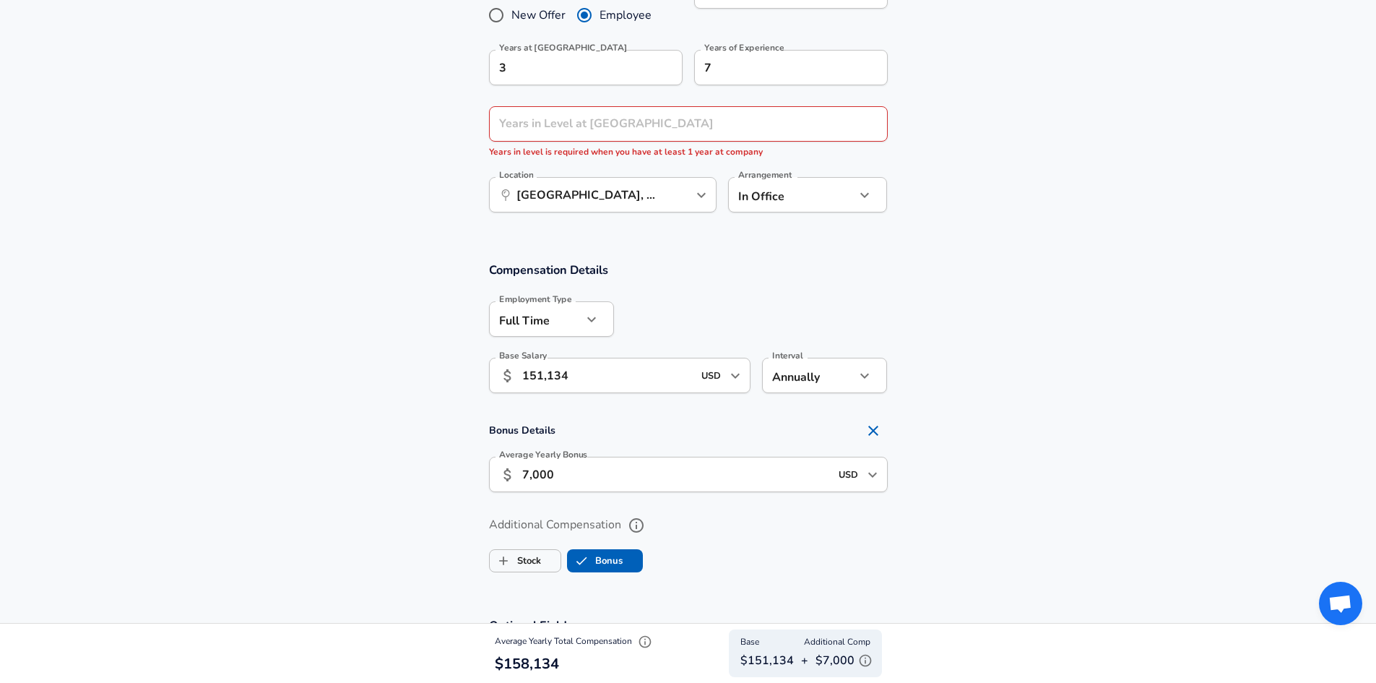
scroll to position [491, 0]
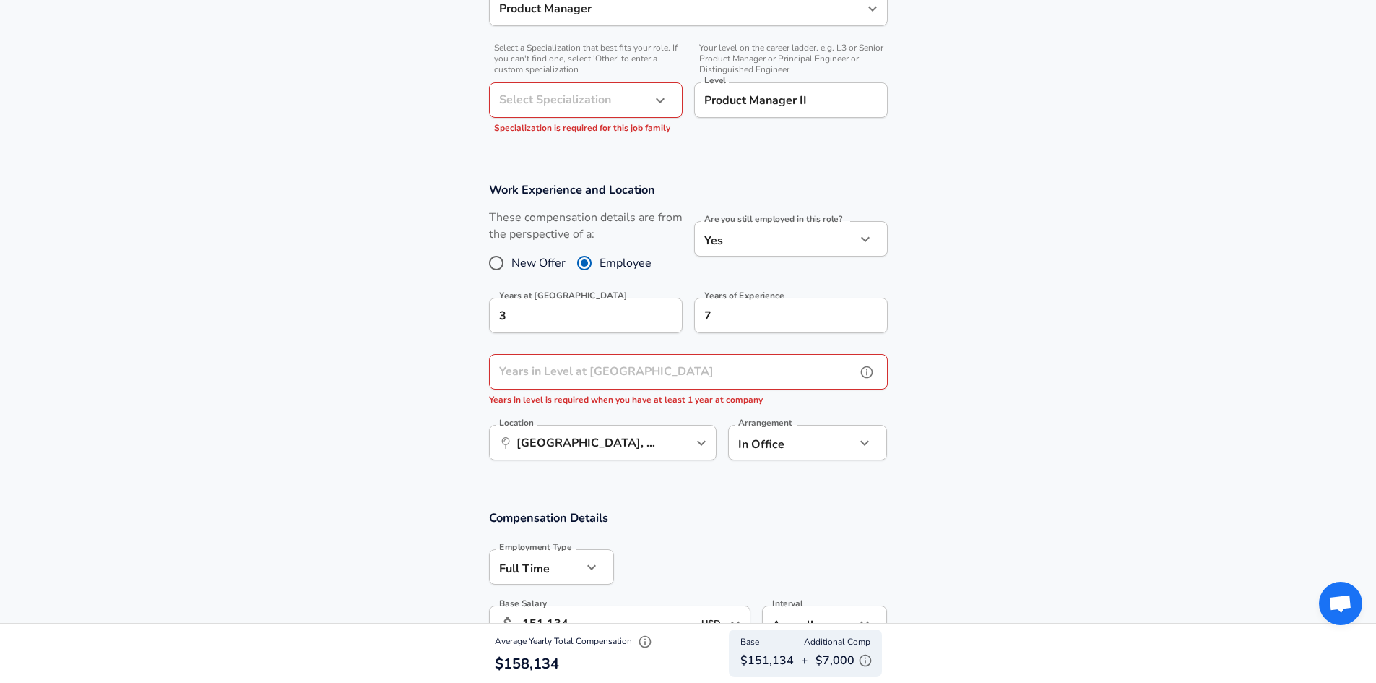
click at [634, 369] on input "Years in Level at [GEOGRAPHIC_DATA]" at bounding box center [672, 371] width 367 height 35
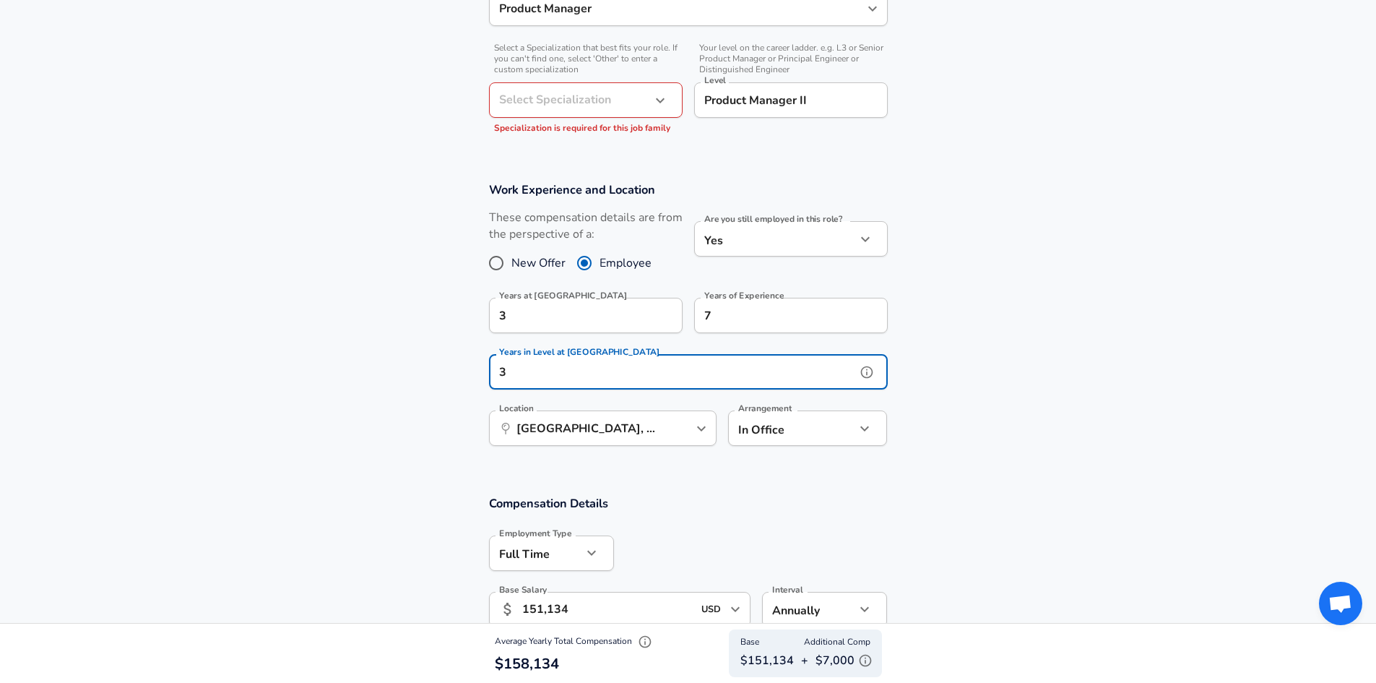
scroll to position [419, 0]
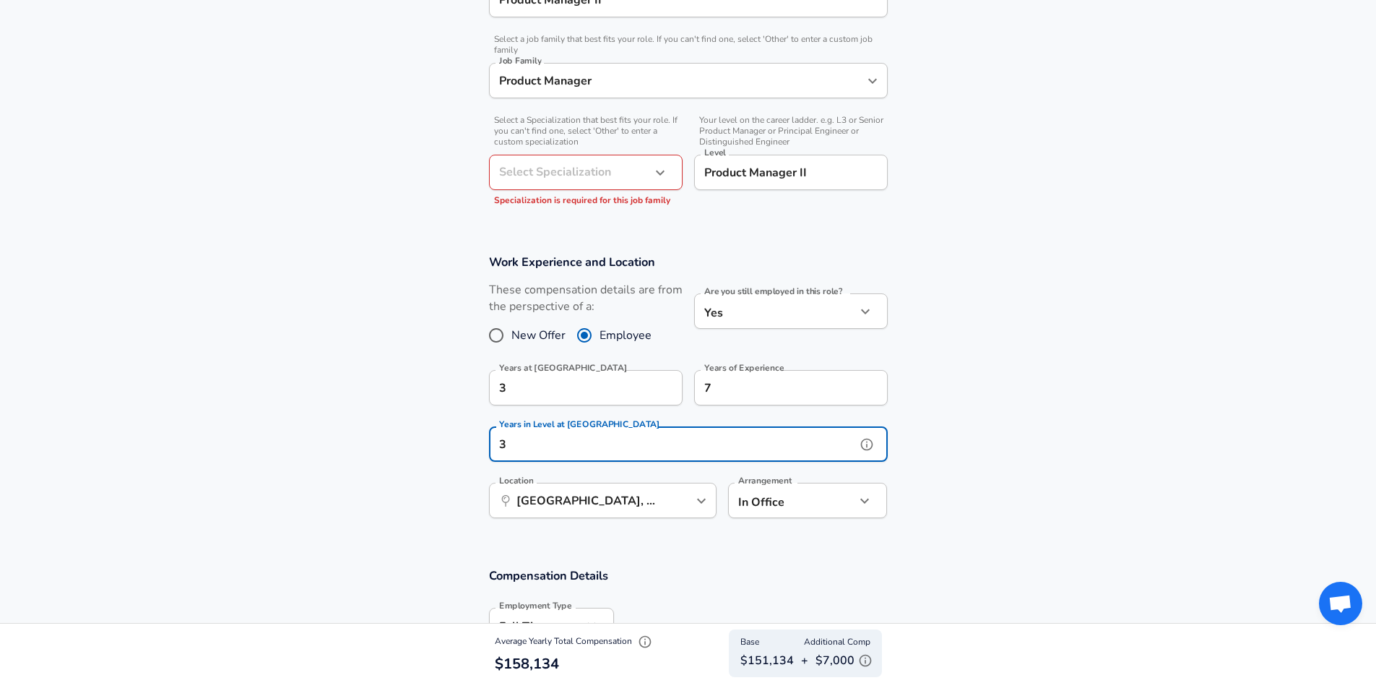
type input "3"
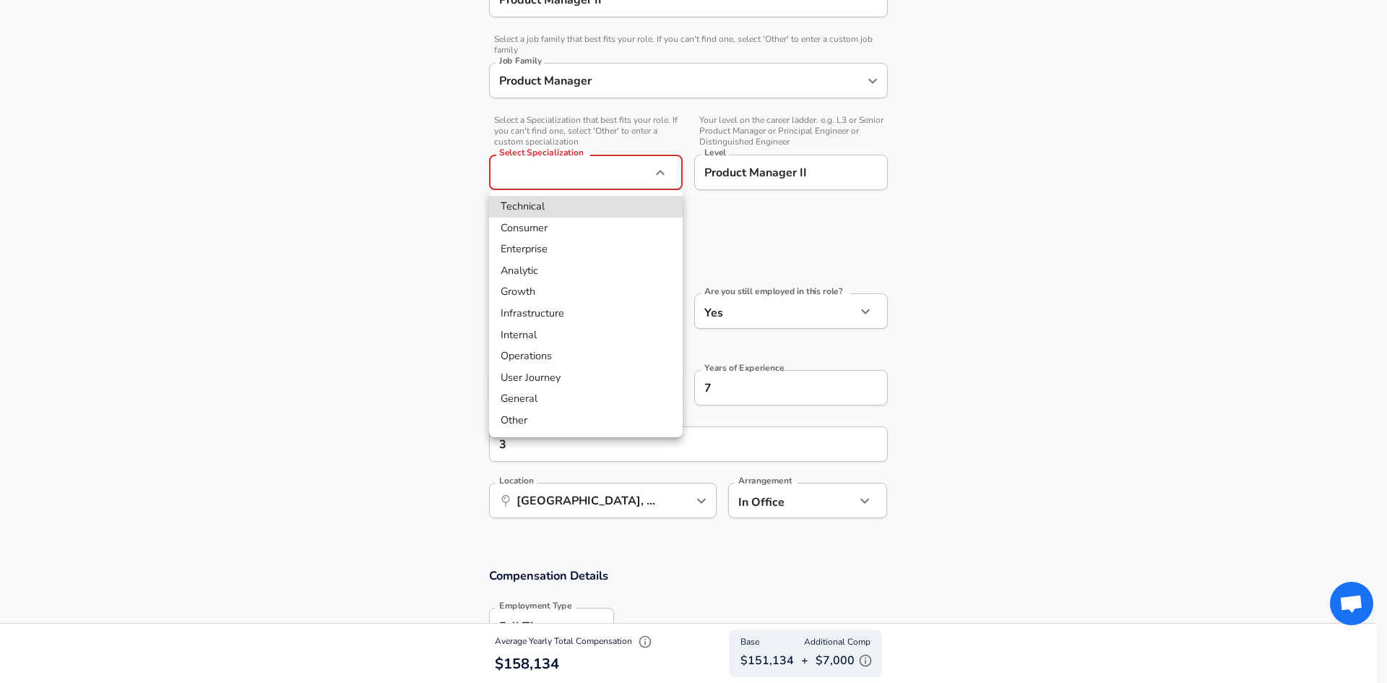
click at [587, 225] on li "Consumer" at bounding box center [586, 228] width 194 height 22
type input "Consumer"
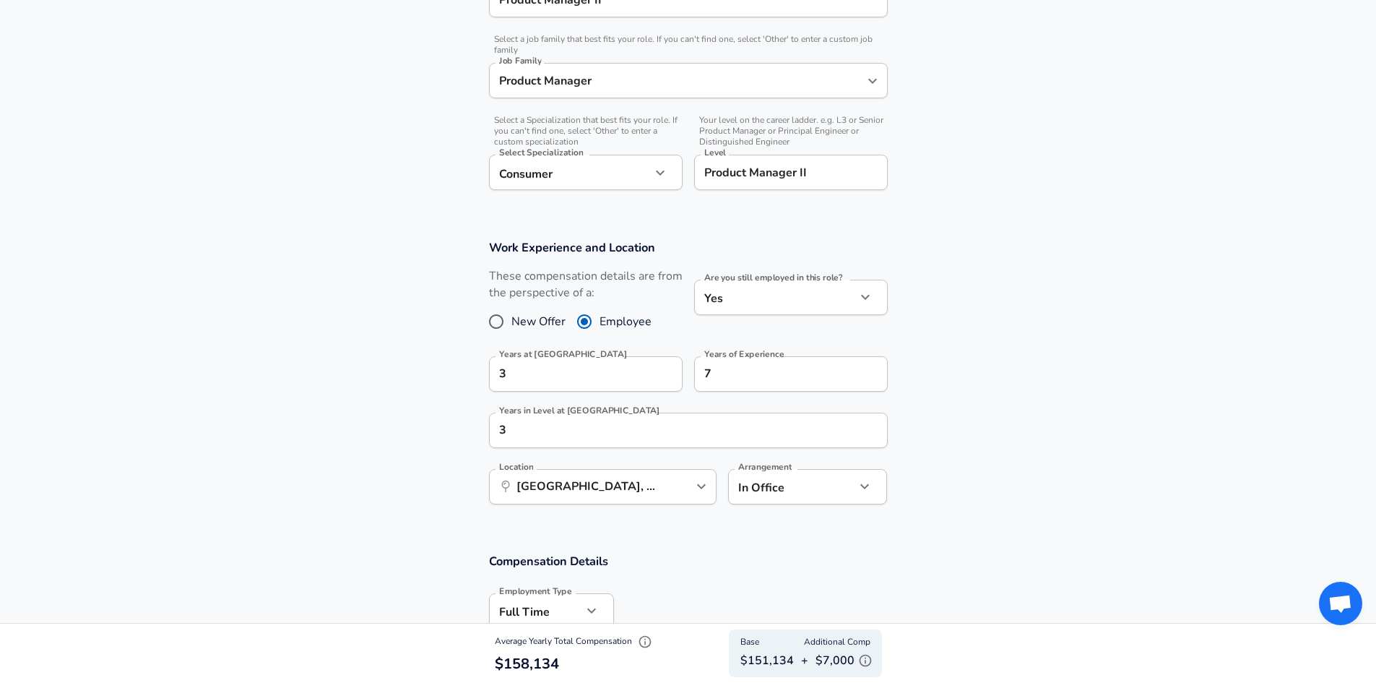
click at [407, 249] on div "Technical Consumer Enterprise Analytic Growth Infrastructure Internal Operation…" at bounding box center [688, 341] width 1376 height 683
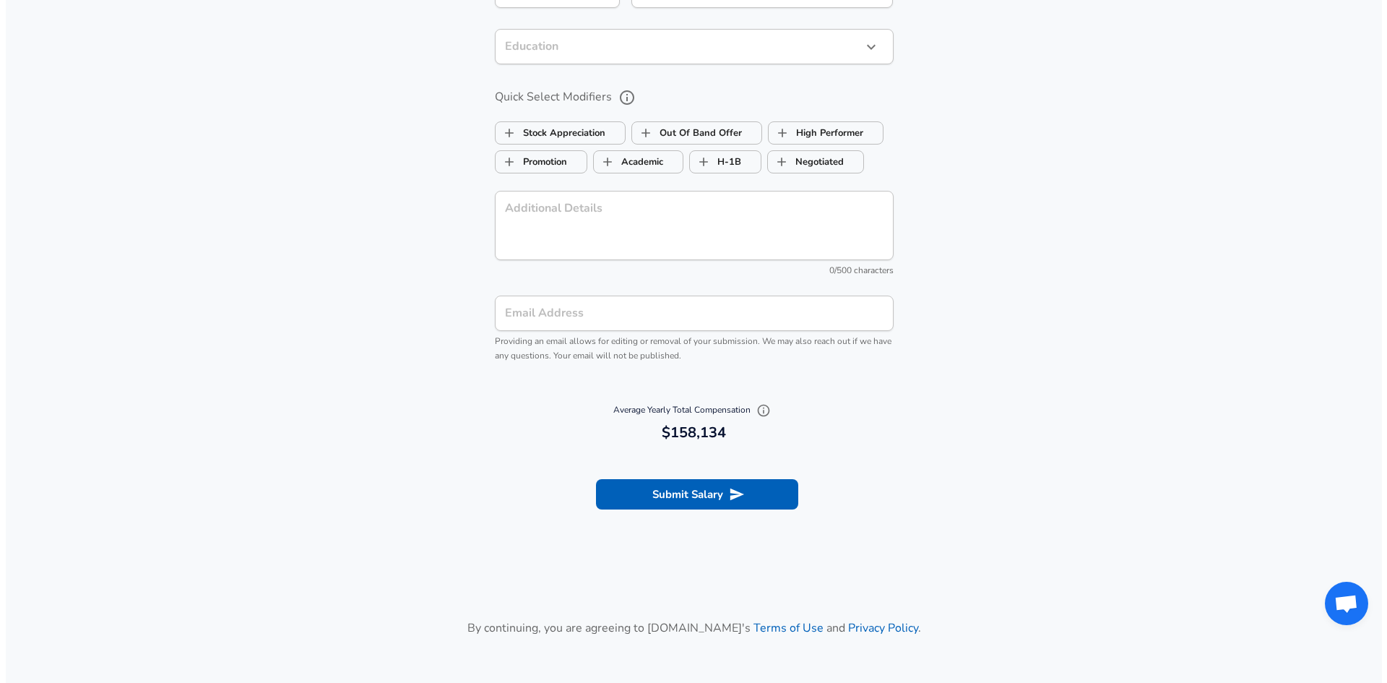
scroll to position [1543, 0]
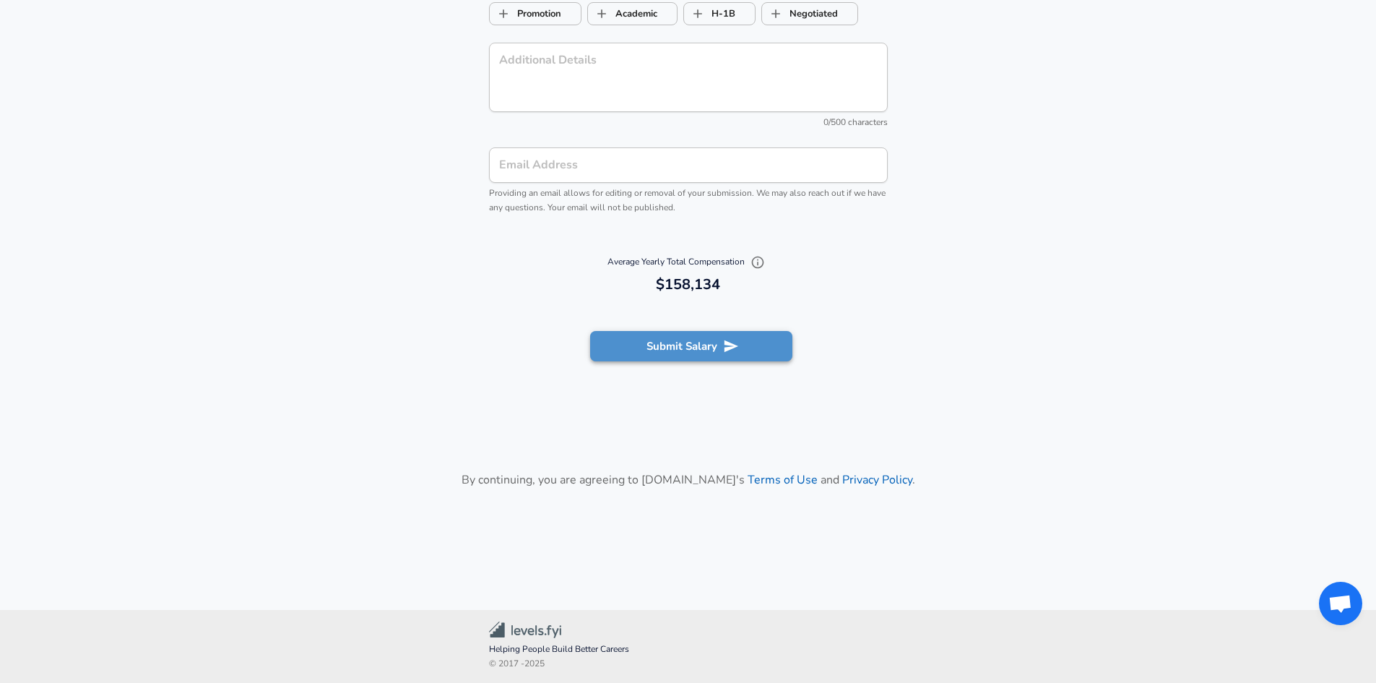
click at [649, 352] on button "Submit Salary" at bounding box center [691, 346] width 202 height 30
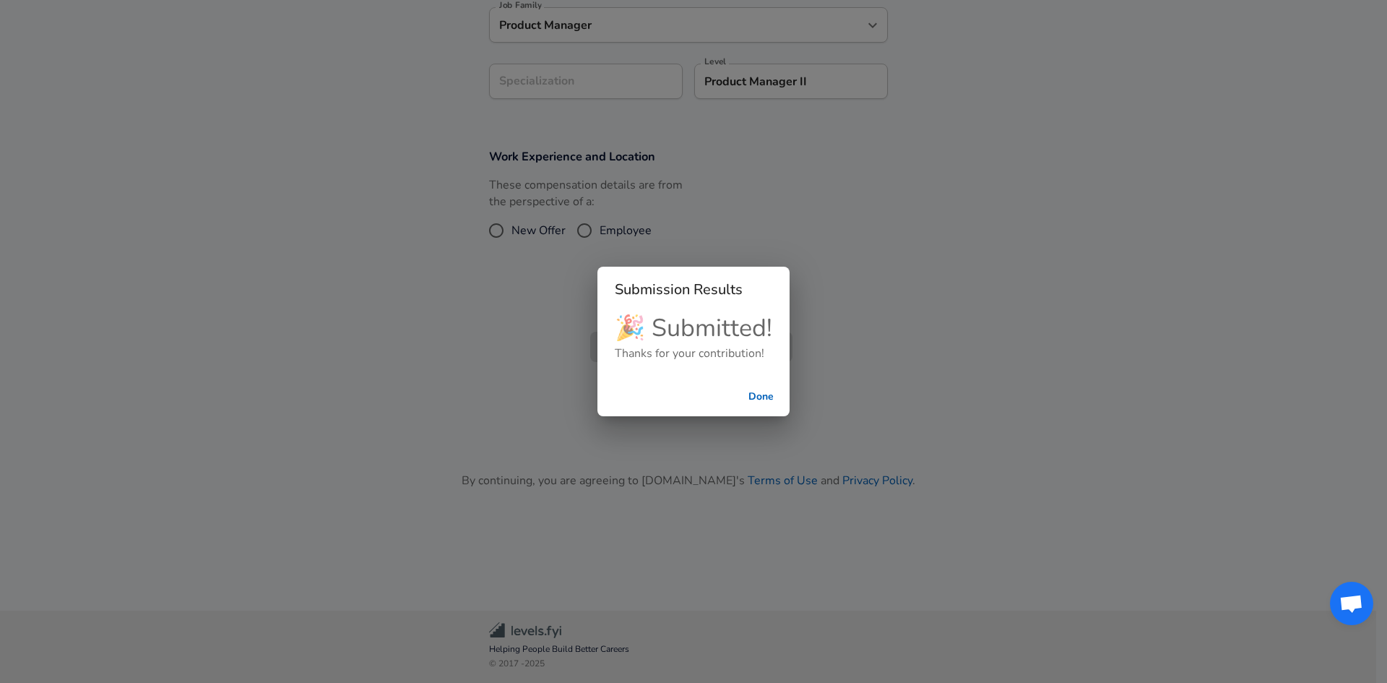
scroll to position [419, 0]
